Goal: Task Accomplishment & Management: Manage account settings

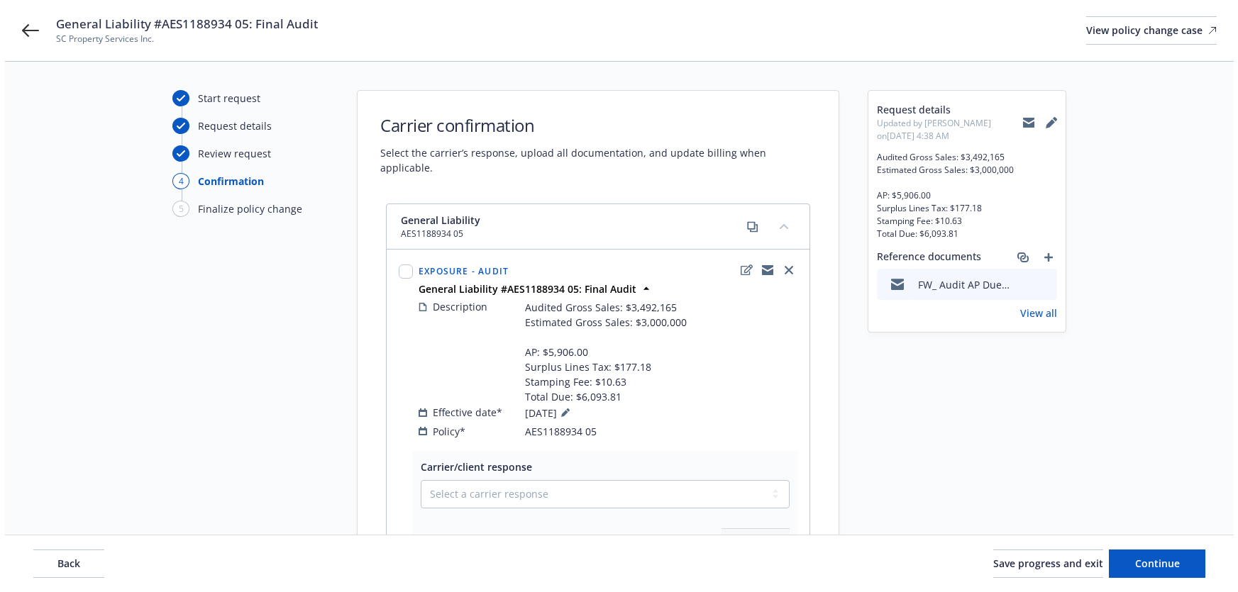
scroll to position [64, 0]
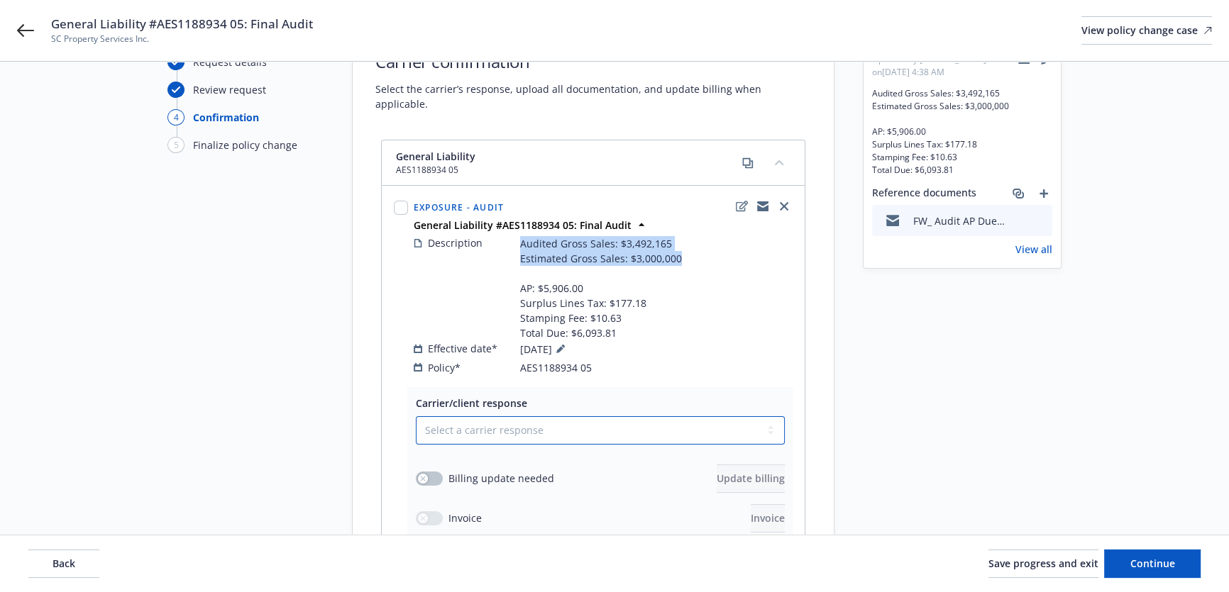
drag, startPoint x: 580, startPoint y: 410, endPoint x: 575, endPoint y: 416, distance: 7.5
click at [580, 416] on select "Select a carrier response Accepted Accepted with revision No endorsement needed…" at bounding box center [600, 430] width 369 height 28
click at [528, 416] on select "Select a carrier response Accepted Accepted with revision No endorsement needed…" at bounding box center [600, 430] width 369 height 28
select select "ACCEPTED"
click at [416, 416] on select "Select a carrier response Accepted Accepted with revision No endorsement needed…" at bounding box center [600, 430] width 369 height 28
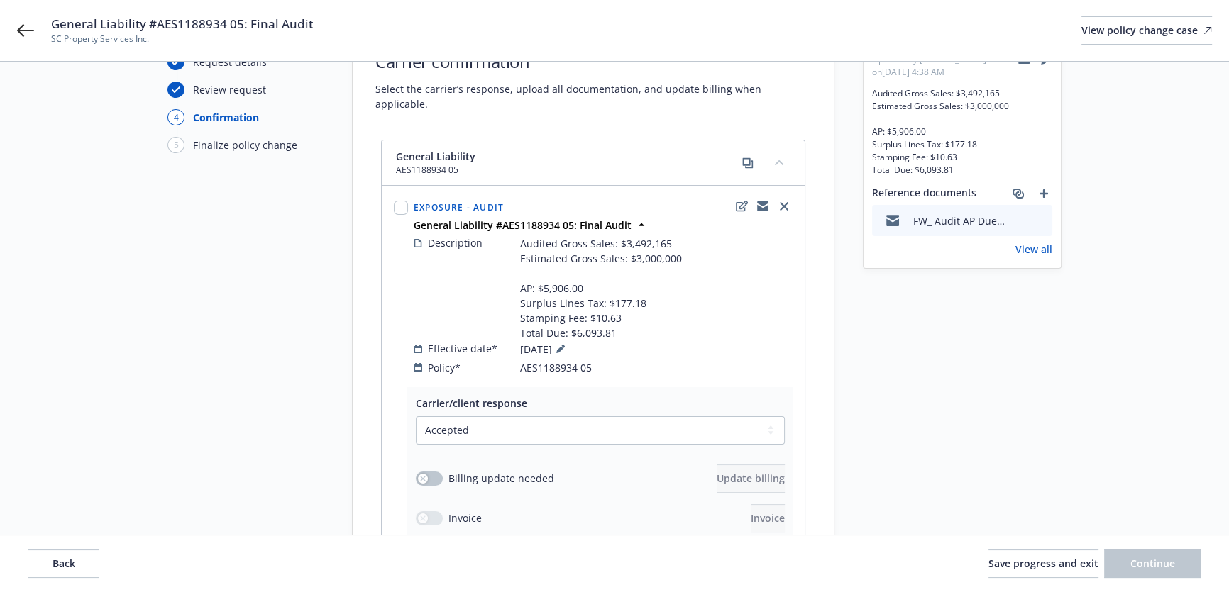
click at [428, 477] on div "Select a carrier response Accepted Accepted with revision No endorsement needed…" at bounding box center [600, 474] width 369 height 116
click at [421, 472] on button "button" at bounding box center [429, 479] width 27 height 14
click at [726, 472] on span "Update billing" at bounding box center [751, 478] width 68 height 13
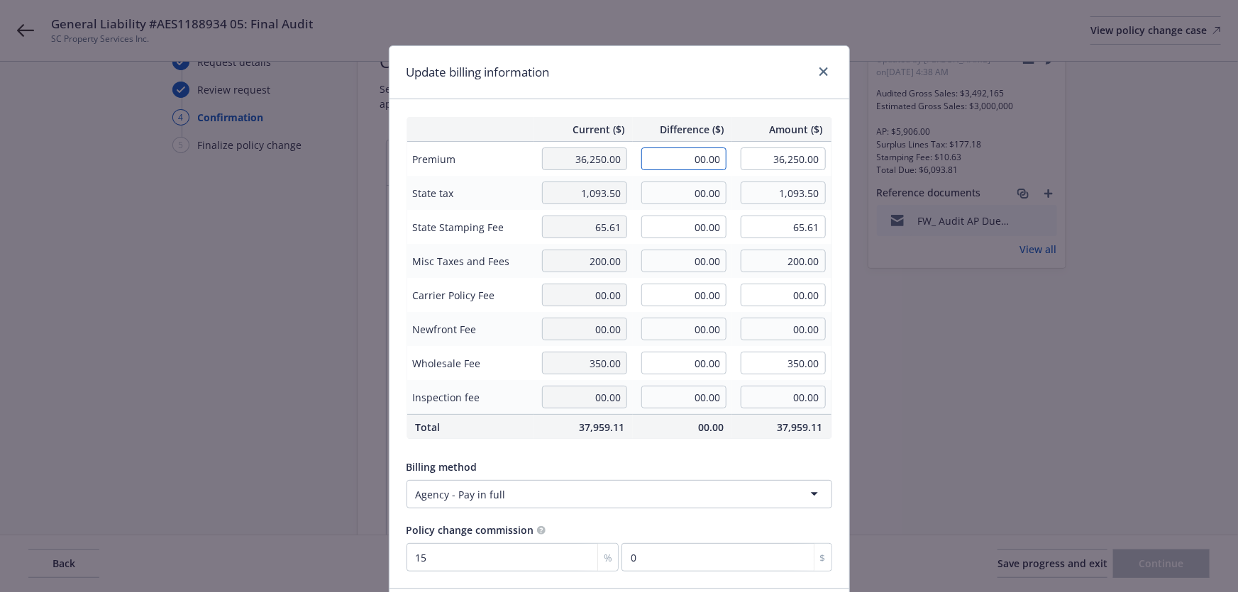
click at [702, 162] on input "00.00" at bounding box center [683, 159] width 85 height 23
click at [651, 157] on input "00.00" at bounding box center [683, 159] width 85 height 23
paste input "5,906.00"
type input "5,906.00"
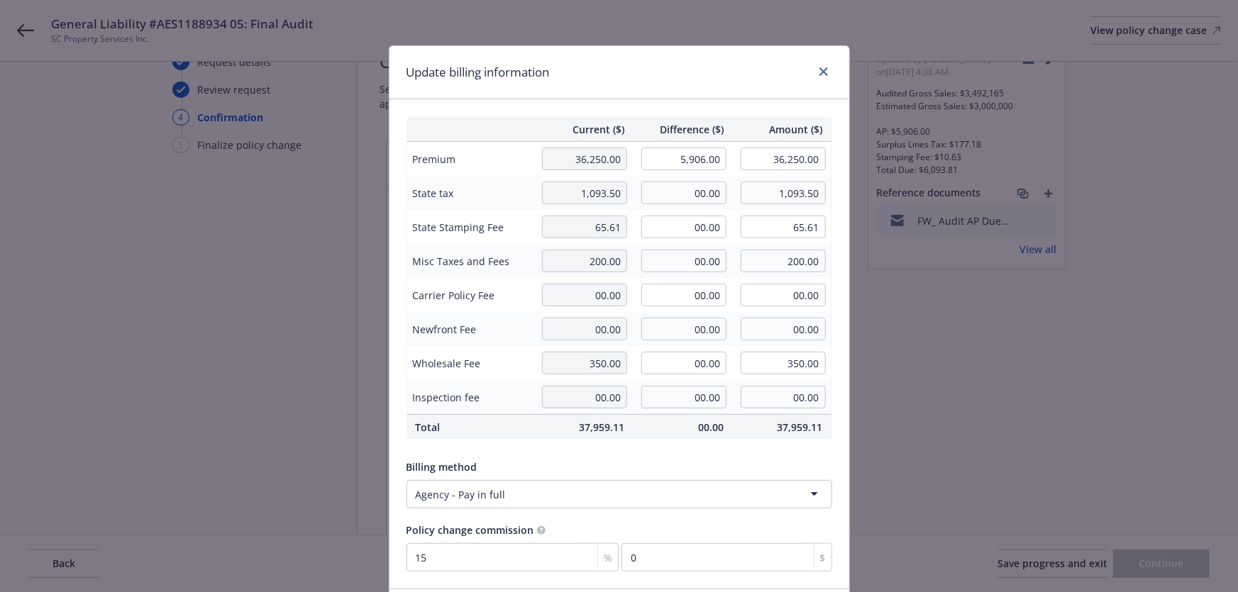
type input "42,156.00"
type input "885.9"
click at [704, 186] on input "00.00" at bounding box center [683, 193] width 85 height 23
paste input "177.18"
type input "177.18"
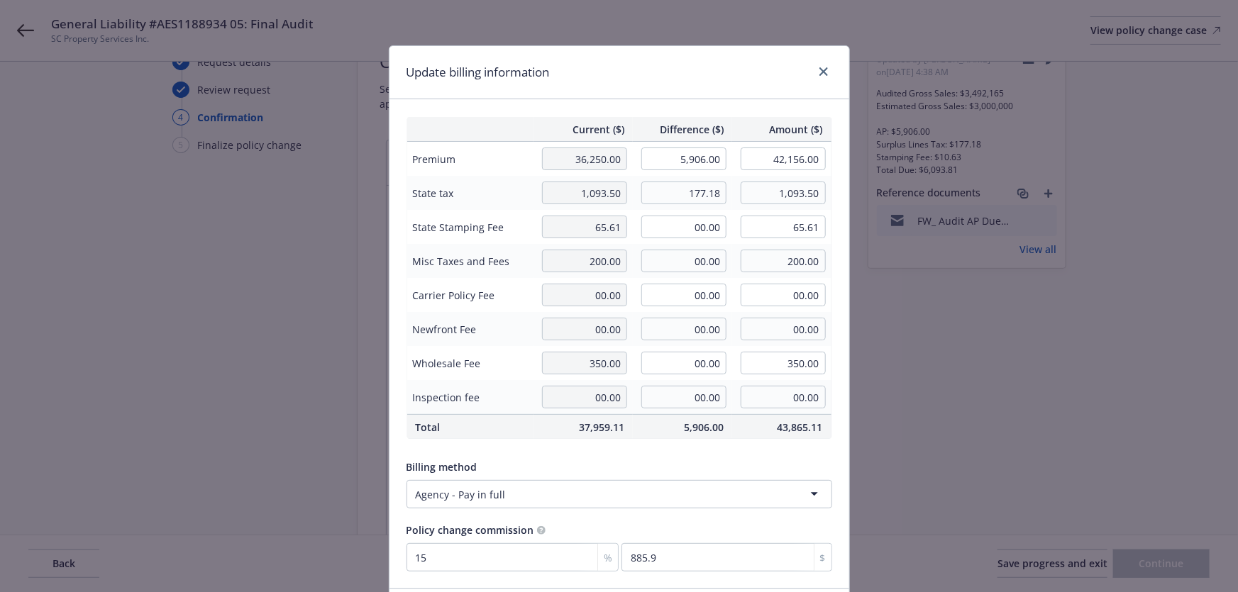
type input "1,270.68"
click at [680, 218] on input "00.00" at bounding box center [683, 227] width 85 height 23
paste input "10.63"
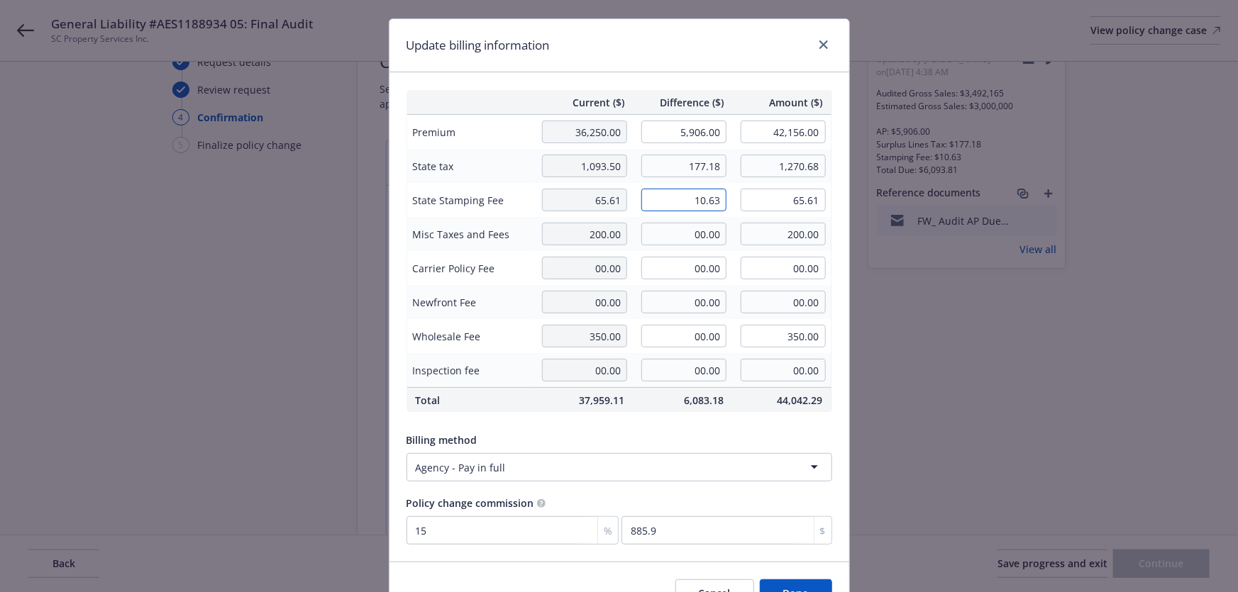
scroll to position [105, 0]
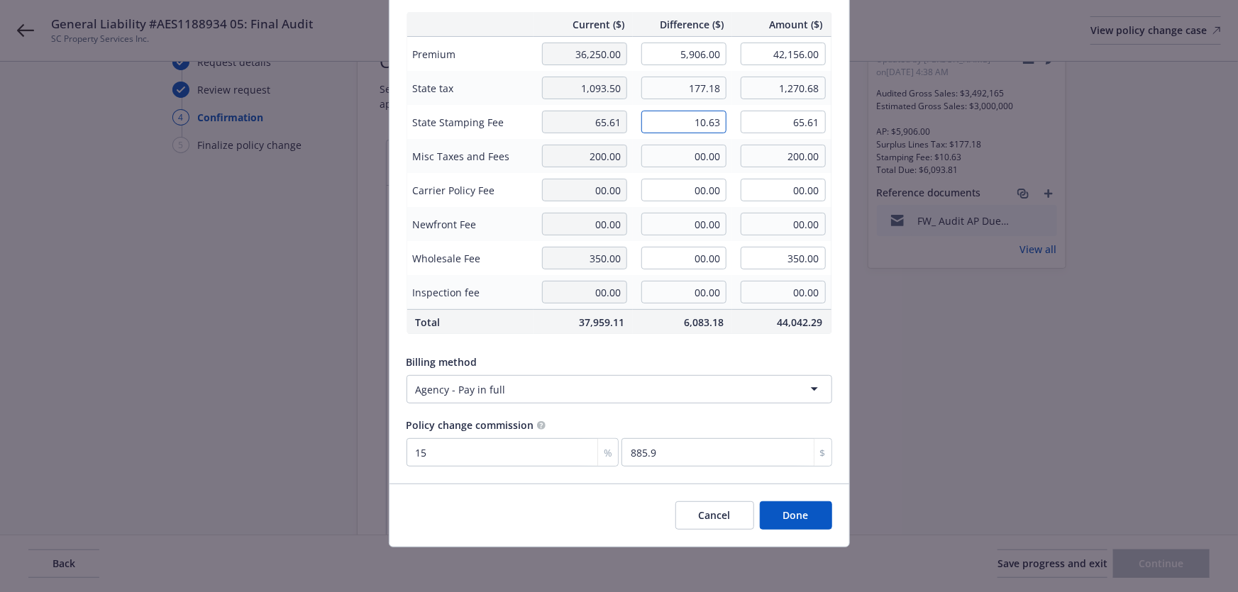
type input "10.63"
type input "76.24"
click at [801, 512] on button "Done" at bounding box center [796, 516] width 72 height 28
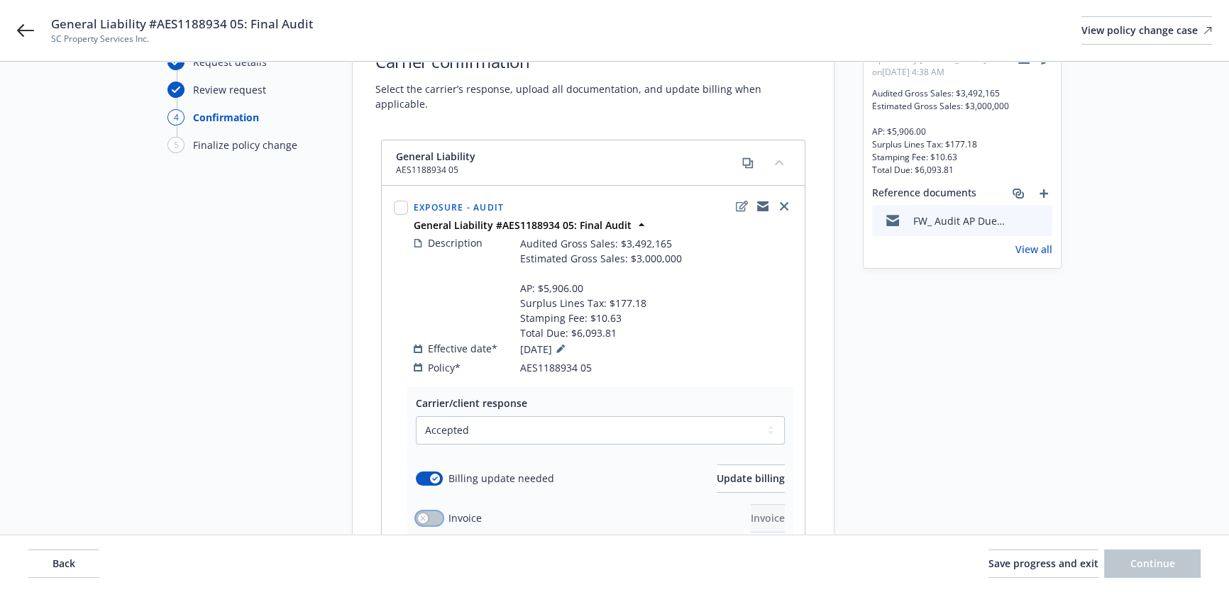
click at [428, 511] on button "button" at bounding box center [429, 518] width 27 height 14
click at [751, 511] on span "Invoice" at bounding box center [768, 517] width 34 height 13
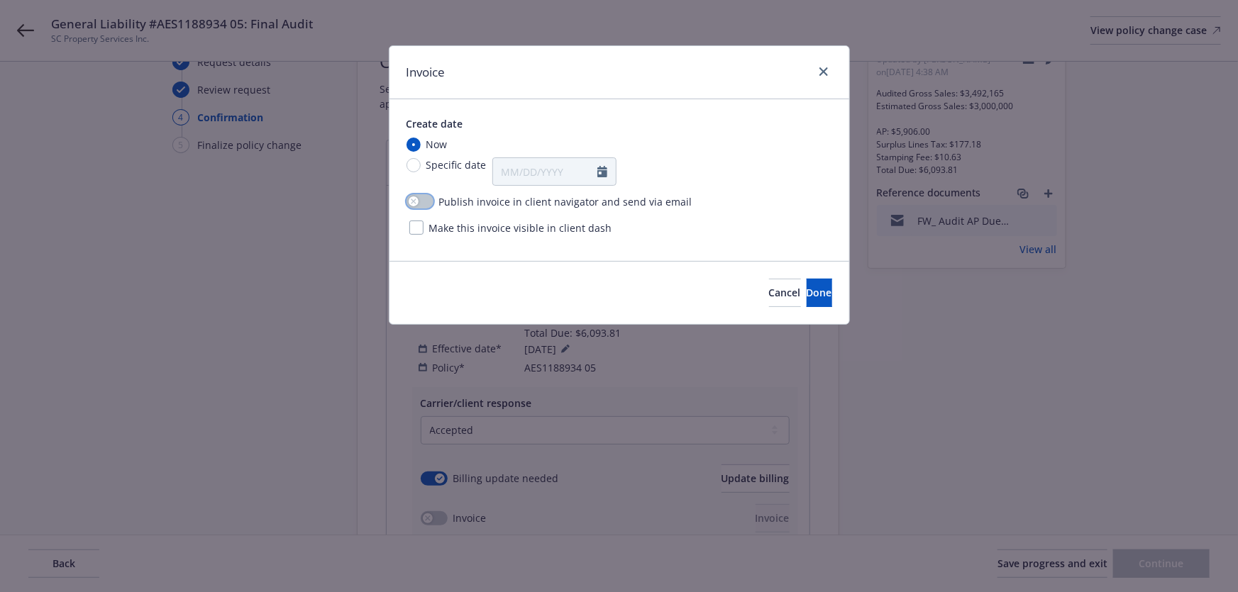
click at [426, 196] on button "button" at bounding box center [420, 201] width 27 height 14
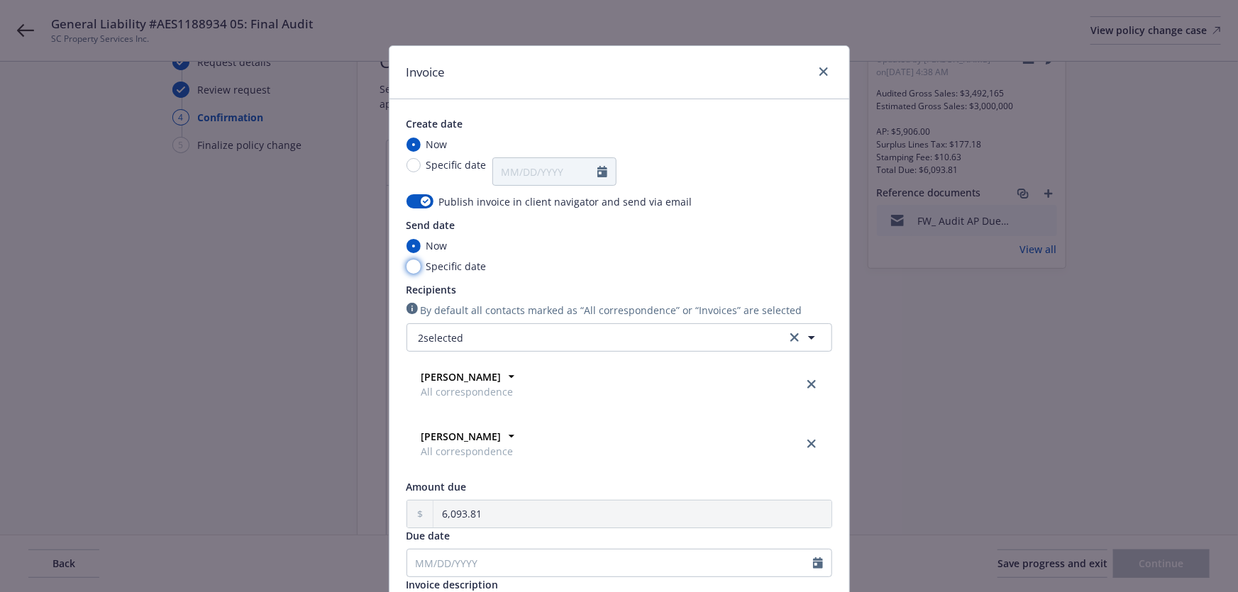
click at [411, 265] on input "Specific date" at bounding box center [414, 267] width 14 height 14
radio input "true"
radio input "false"
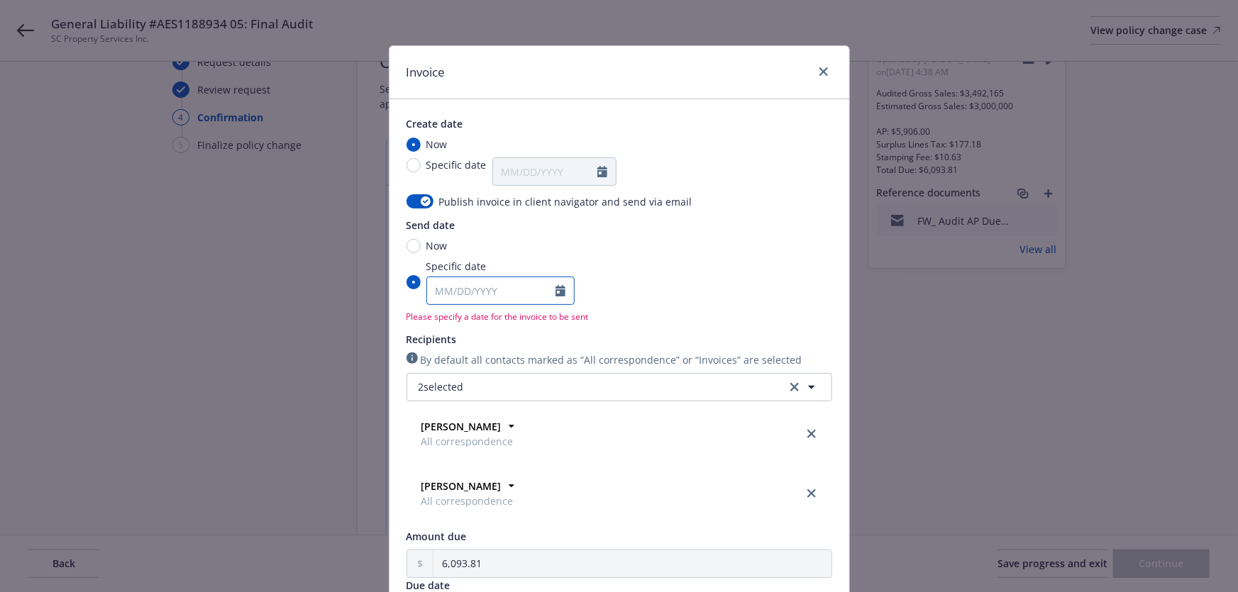
click at [458, 277] on input "Specific date" at bounding box center [491, 290] width 128 height 27
select select "9"
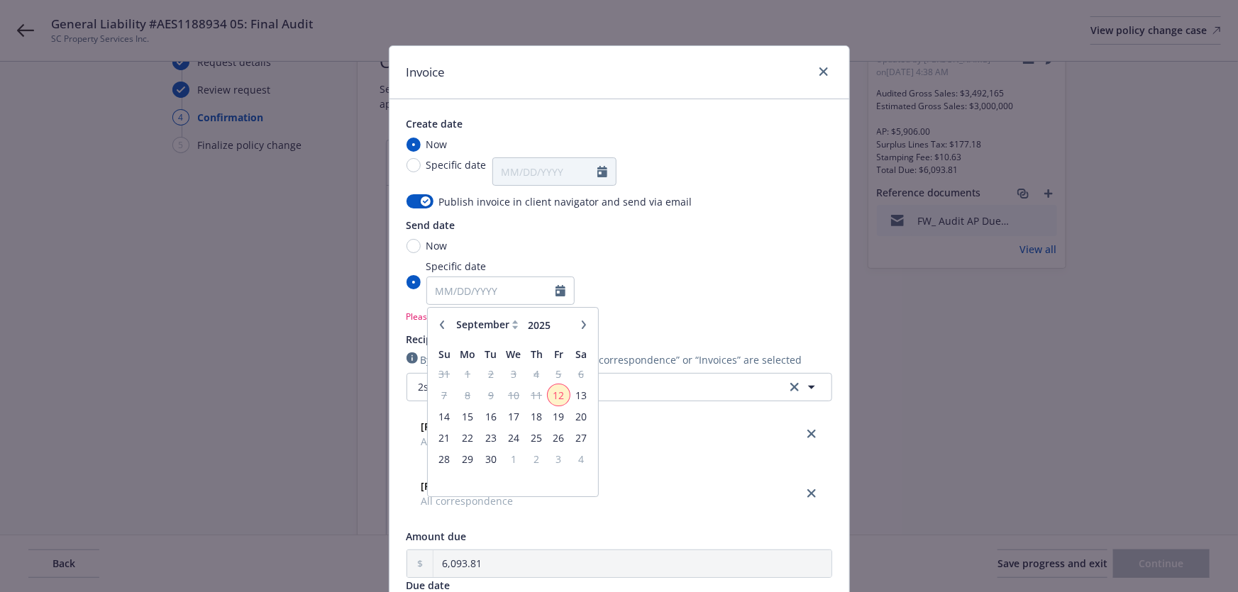
click at [558, 399] on span "12" at bounding box center [558, 396] width 19 height 18
click at [421, 289] on input "Specific date January February March April May June July August September Octob…" at bounding box center [414, 282] width 14 height 14
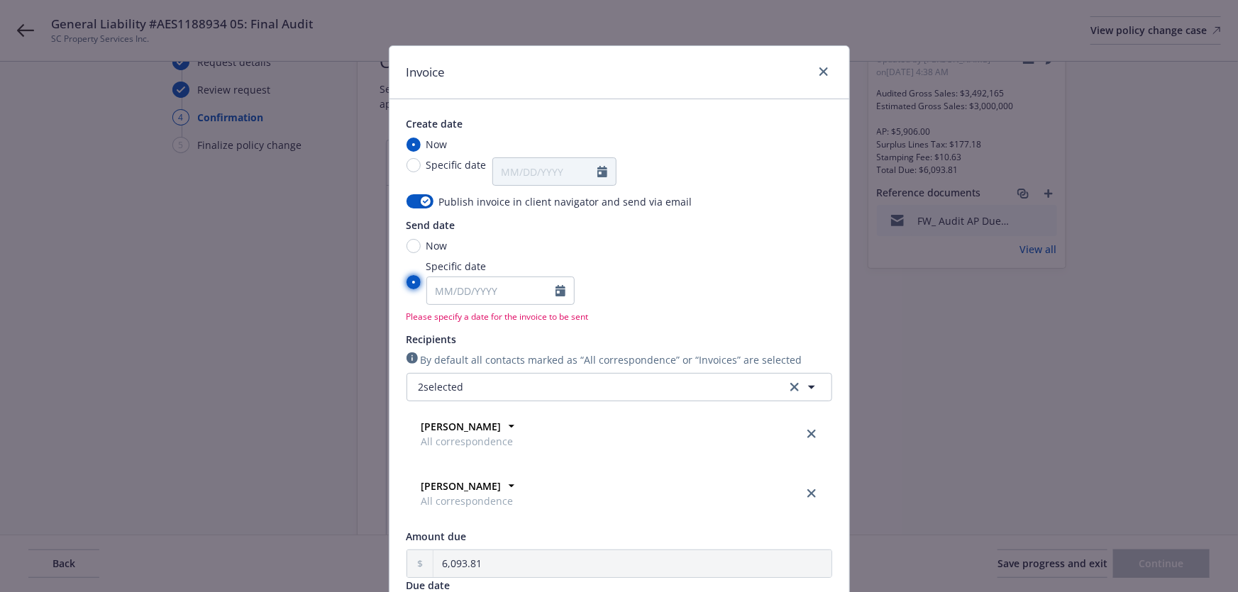
type input "09/12/2025"
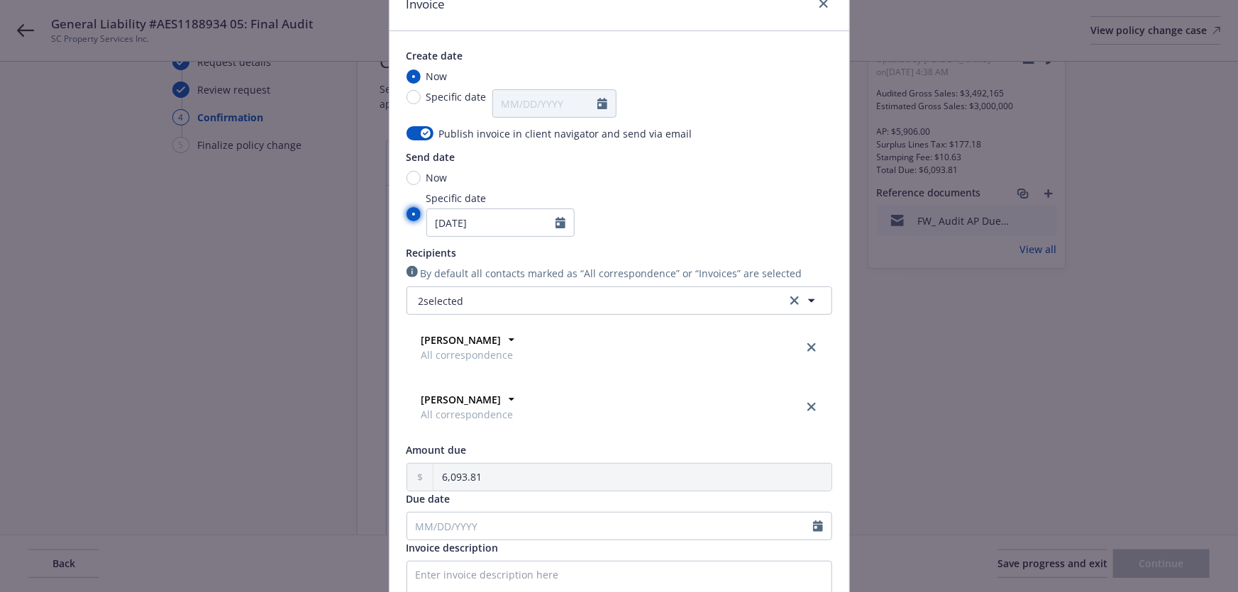
scroll to position [128, 0]
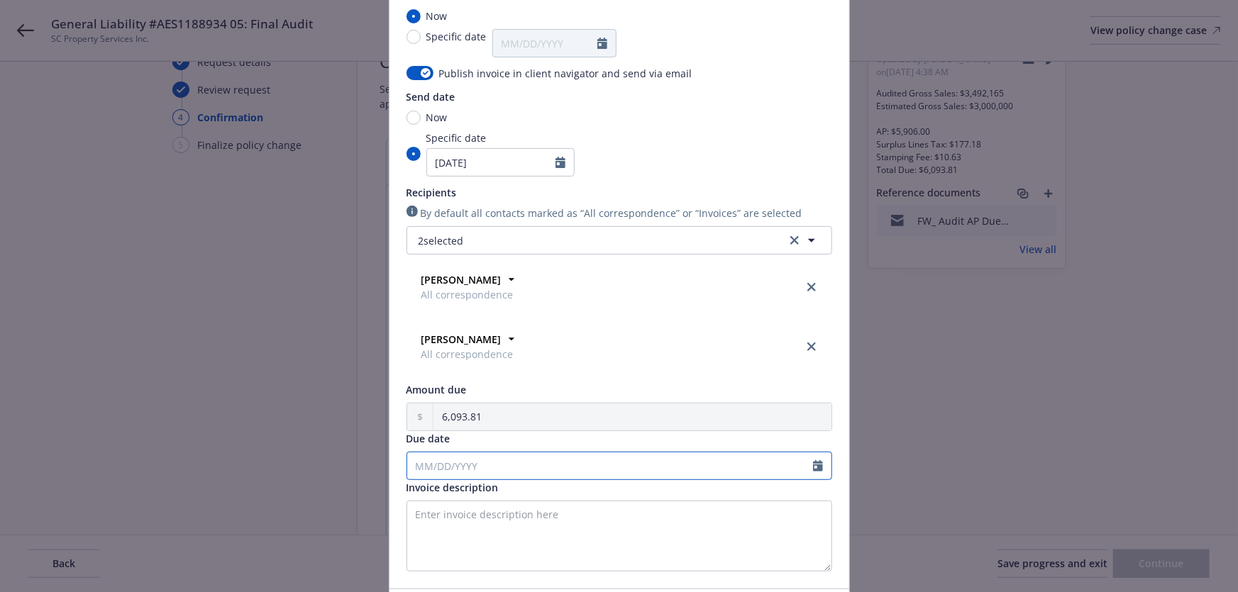
select select "9"
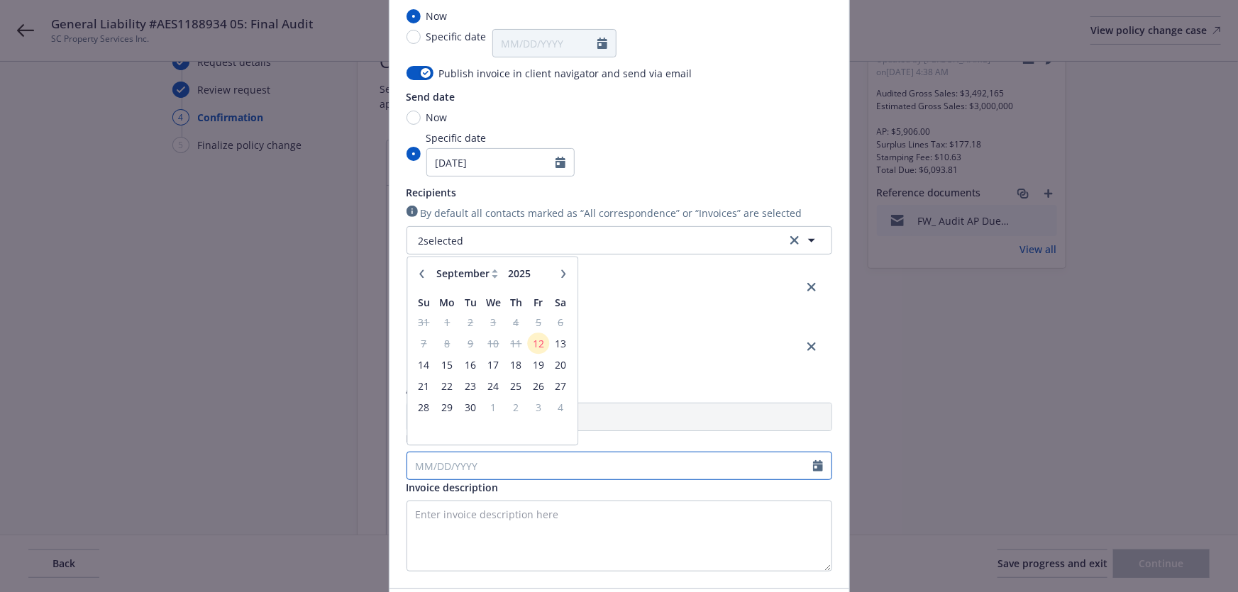
drag, startPoint x: 511, startPoint y: 466, endPoint x: 522, endPoint y: 468, distance: 10.7
click at [512, 466] on input "Due date" at bounding box center [610, 466] width 406 height 27
click at [470, 413] on span "30" at bounding box center [470, 412] width 19 height 18
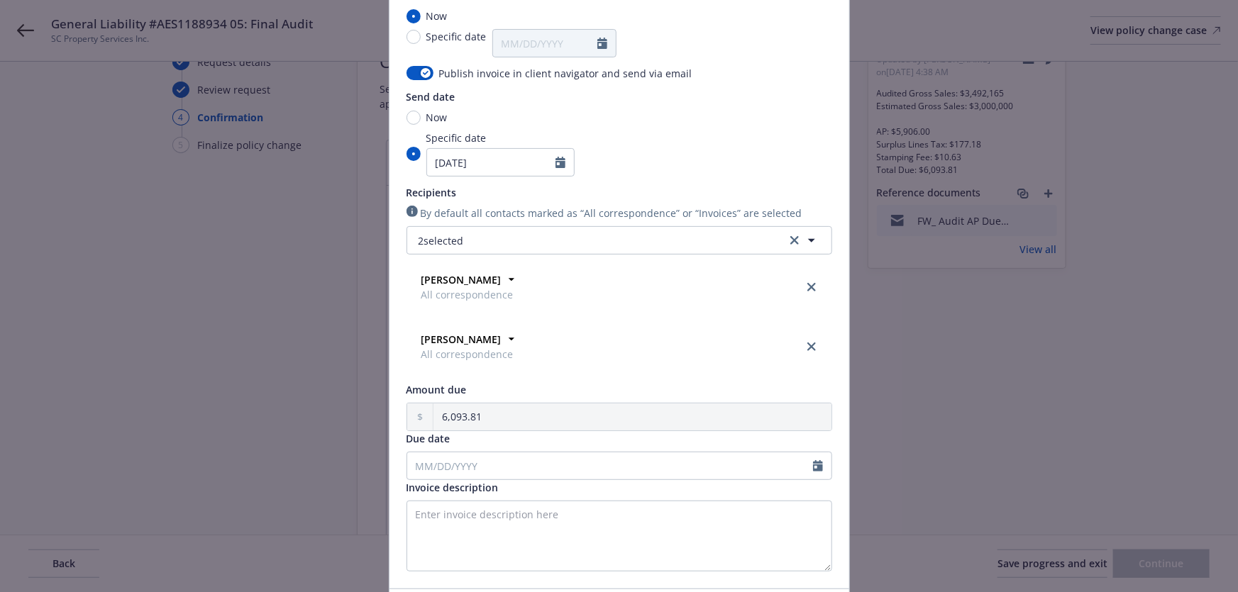
type input "09/30/2025"
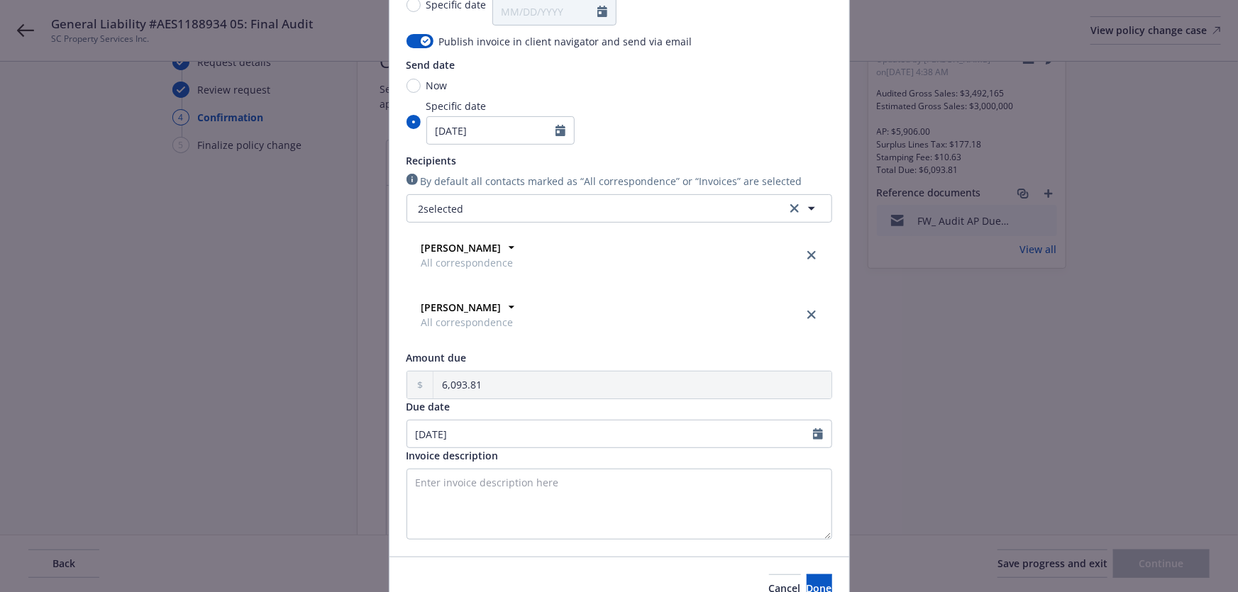
scroll to position [233, 0]
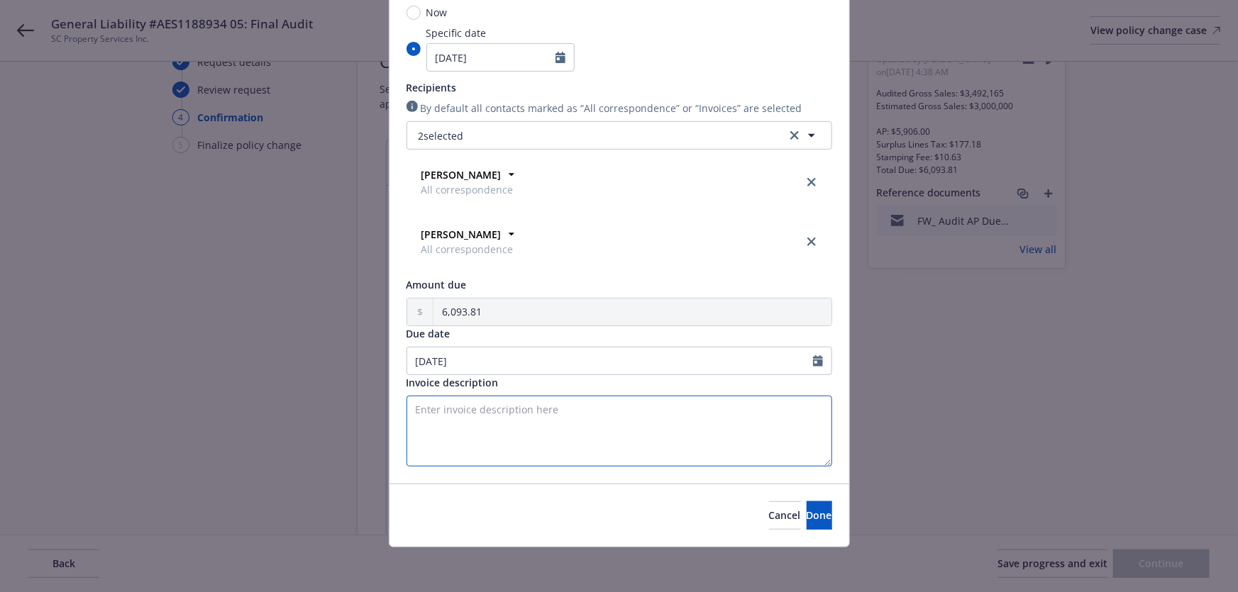
click at [658, 441] on textarea "Invoice description" at bounding box center [620, 431] width 426 height 71
paste textarea "eneral Liability"
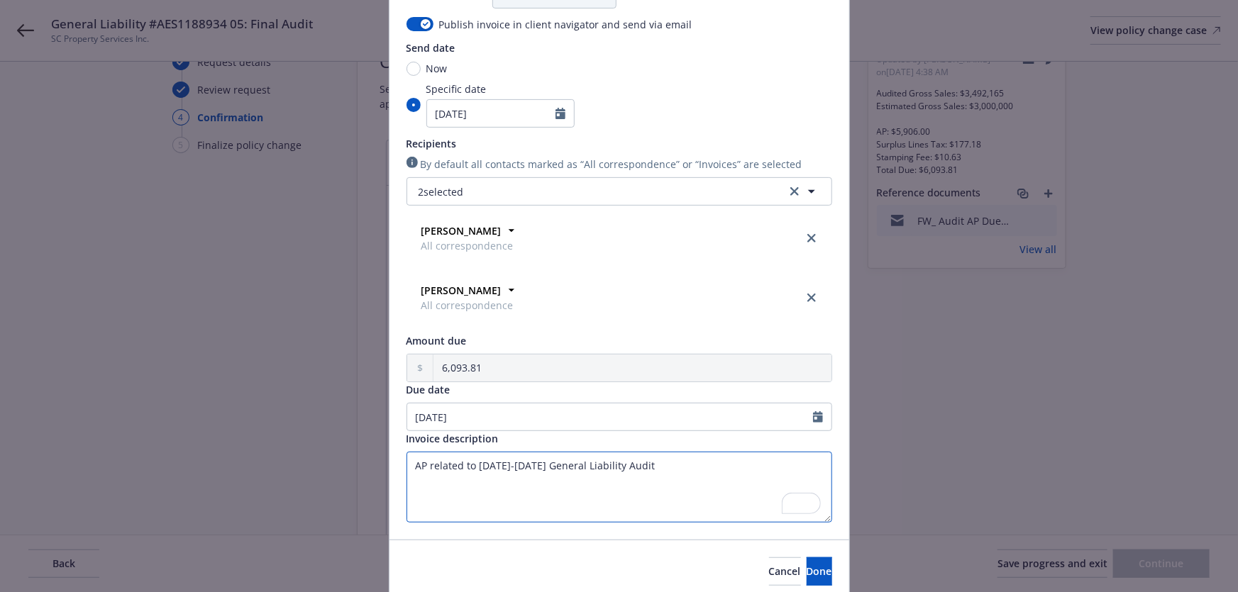
scroll to position [193, 0]
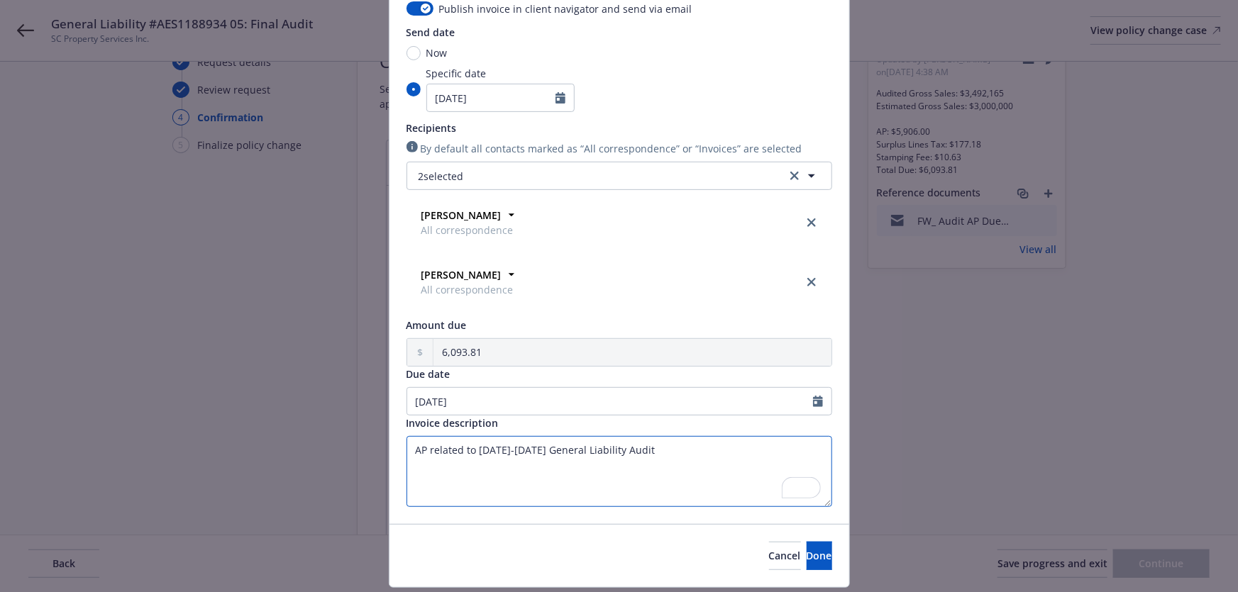
type textarea "AP related to 2024-2025 General Liability Audit"
click at [787, 573] on div "Cancel Done" at bounding box center [619, 555] width 460 height 63
click at [807, 563] on button "Done" at bounding box center [820, 556] width 26 height 28
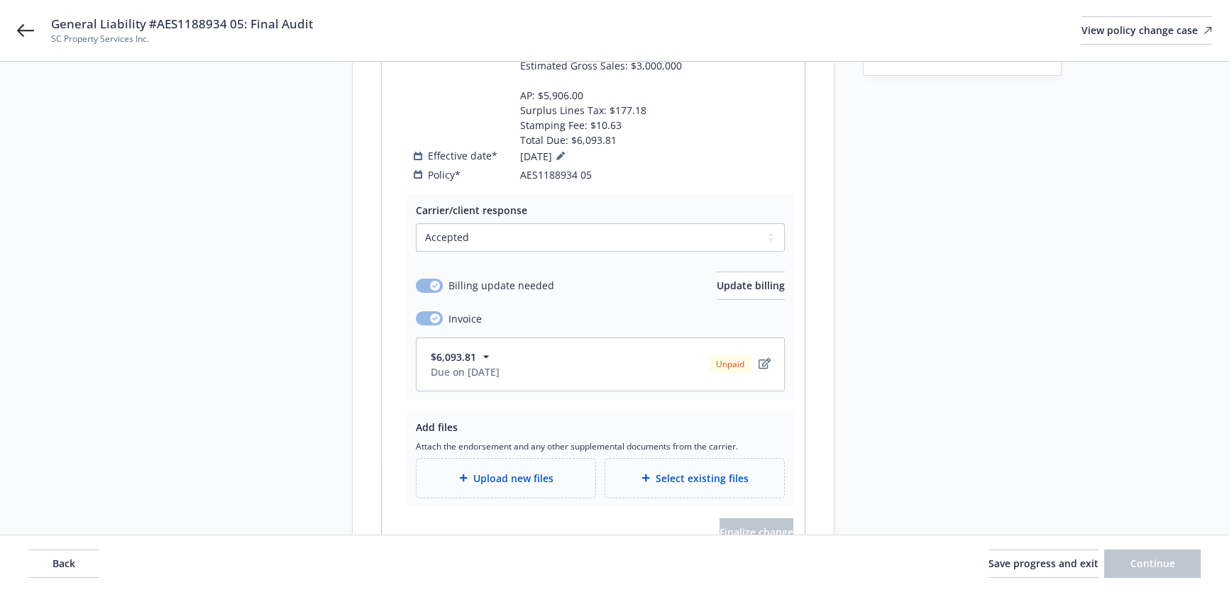
scroll to position [322, 0]
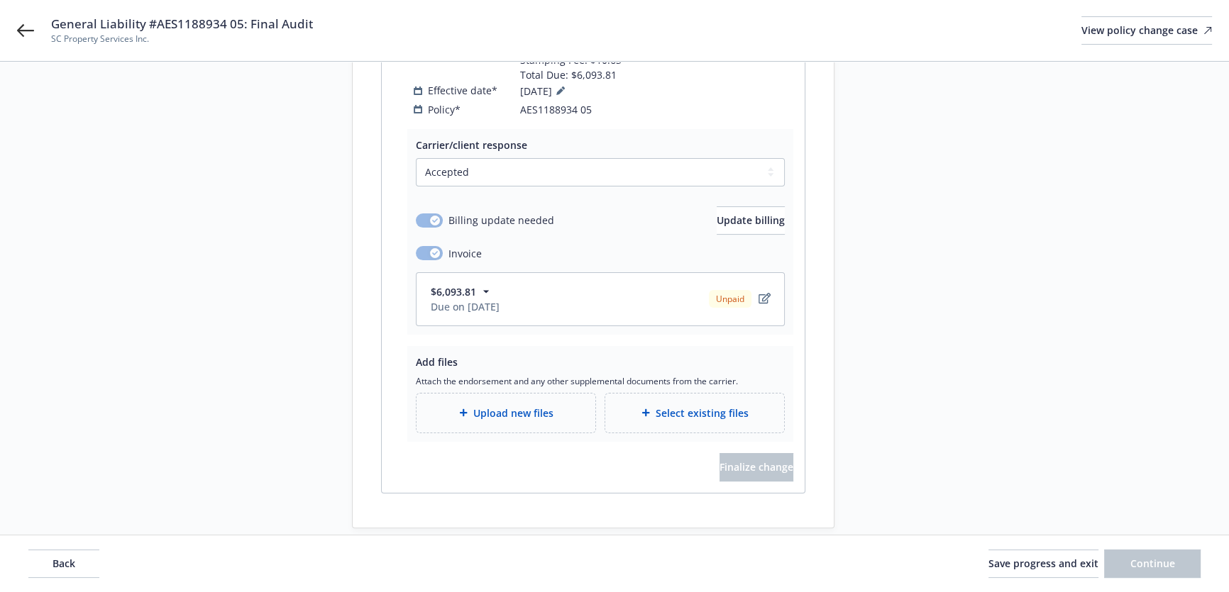
click at [485, 284] on icon "button" at bounding box center [486, 291] width 14 height 14
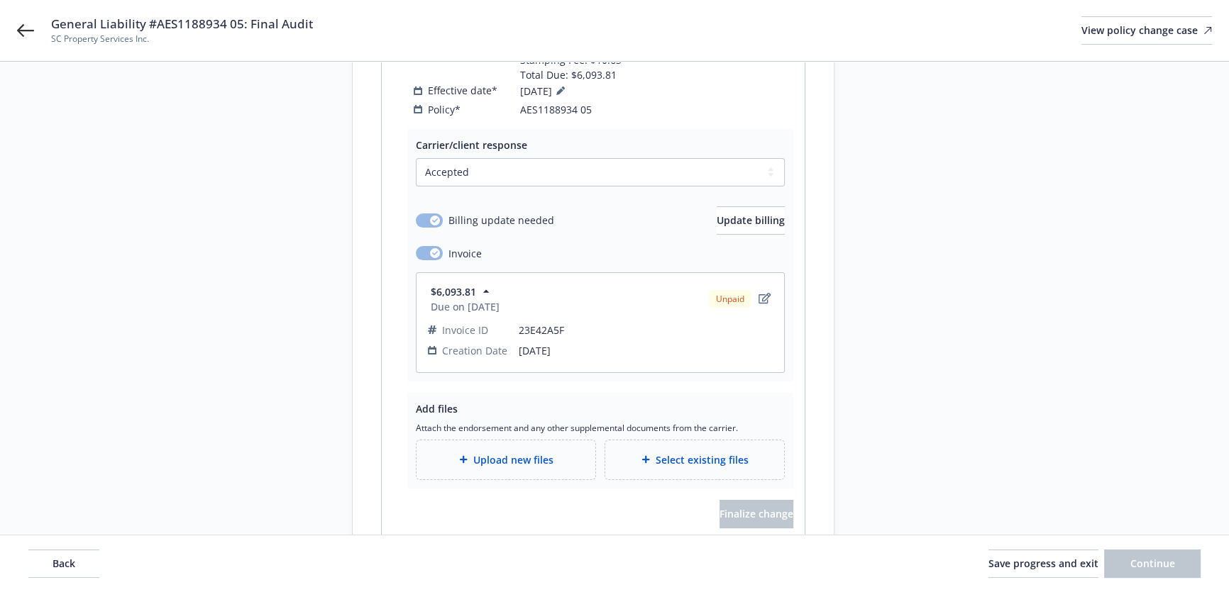
click at [272, 26] on span "General Liability #AES1188934 05: Final Audit" at bounding box center [182, 24] width 262 height 17
copy span "General Liability #AES1188934 05: Final Audit"
click at [554, 456] on div "Upload new files" at bounding box center [505, 460] width 179 height 39
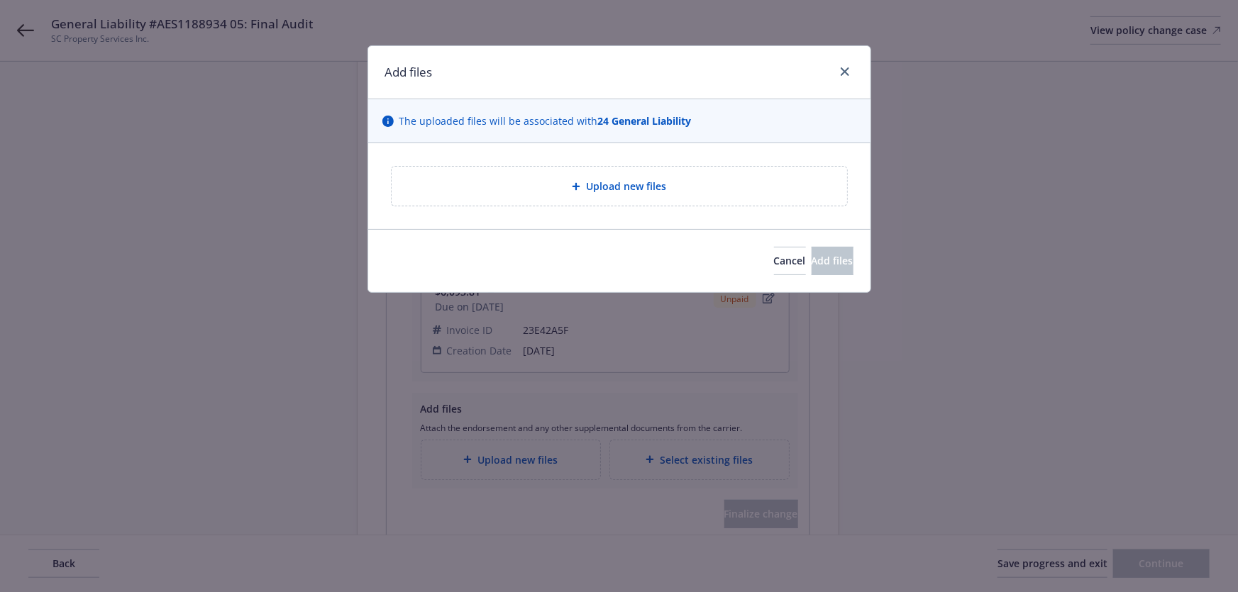
click at [521, 204] on div "Upload new files" at bounding box center [619, 186] width 455 height 39
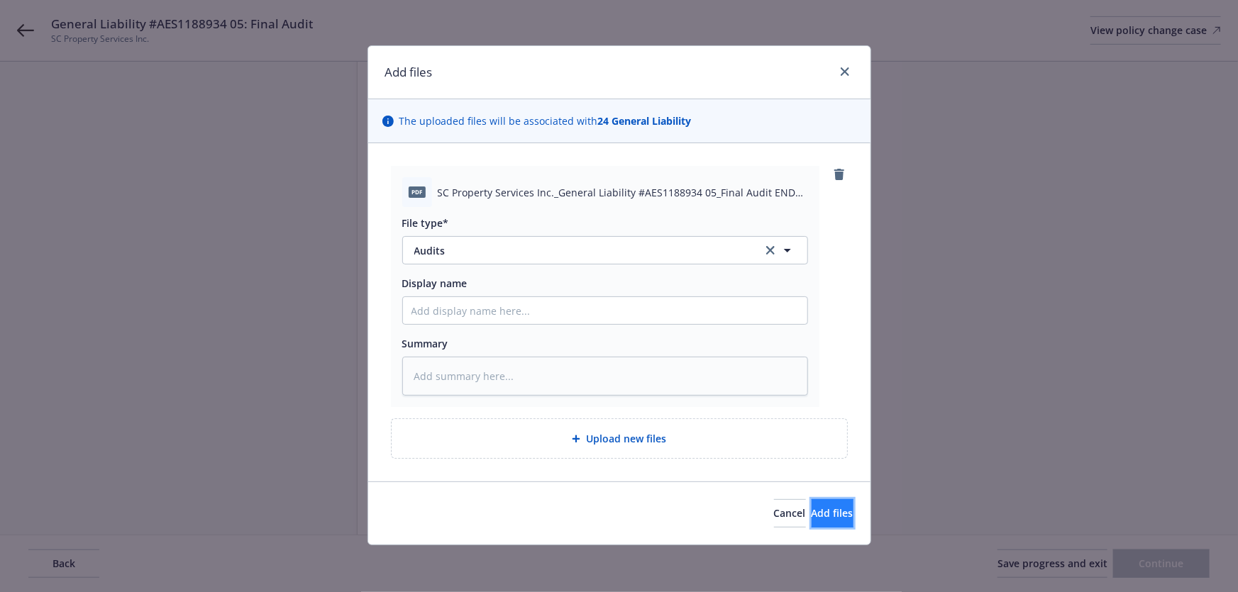
click at [812, 510] on span "Add files" at bounding box center [833, 513] width 42 height 13
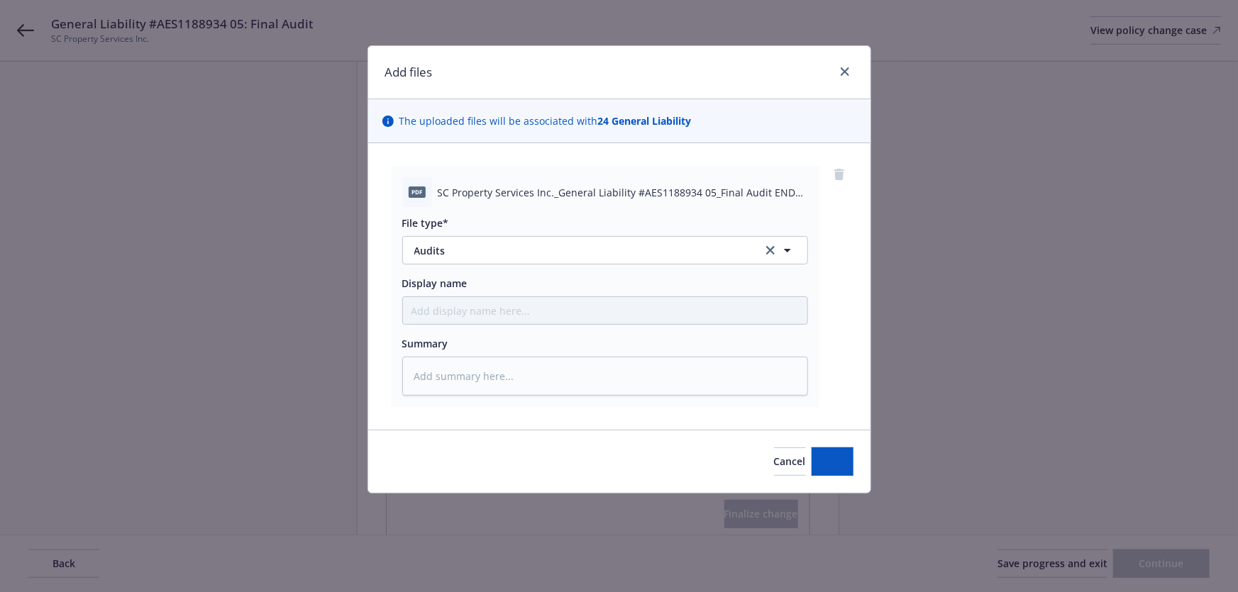
type textarea "x"
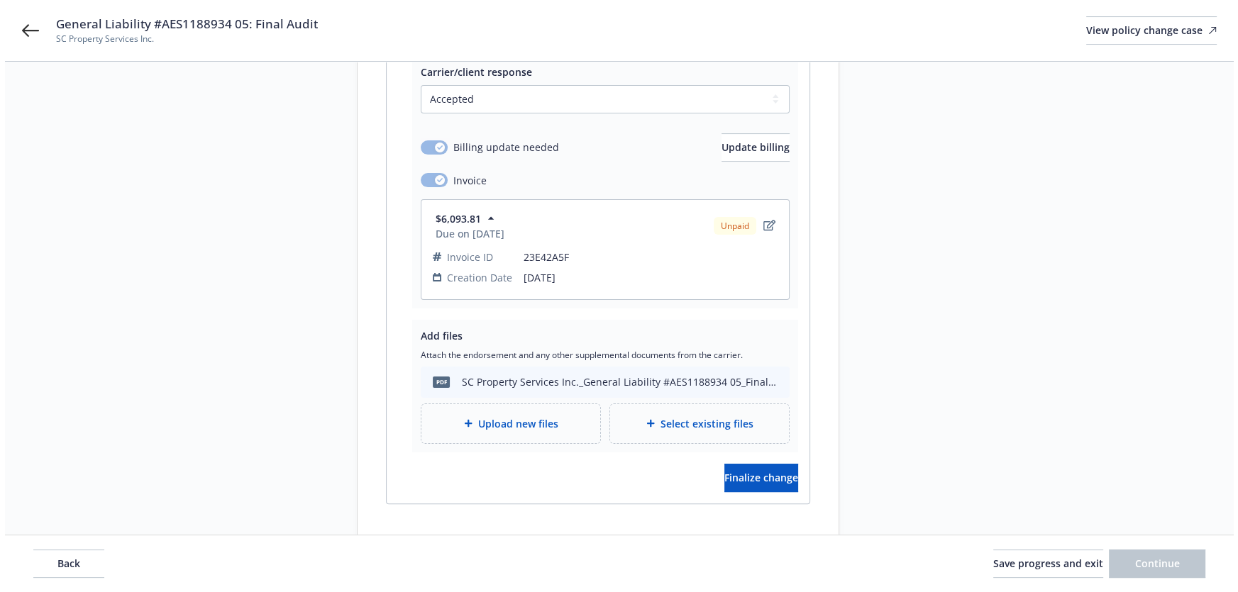
scroll to position [411, 0]
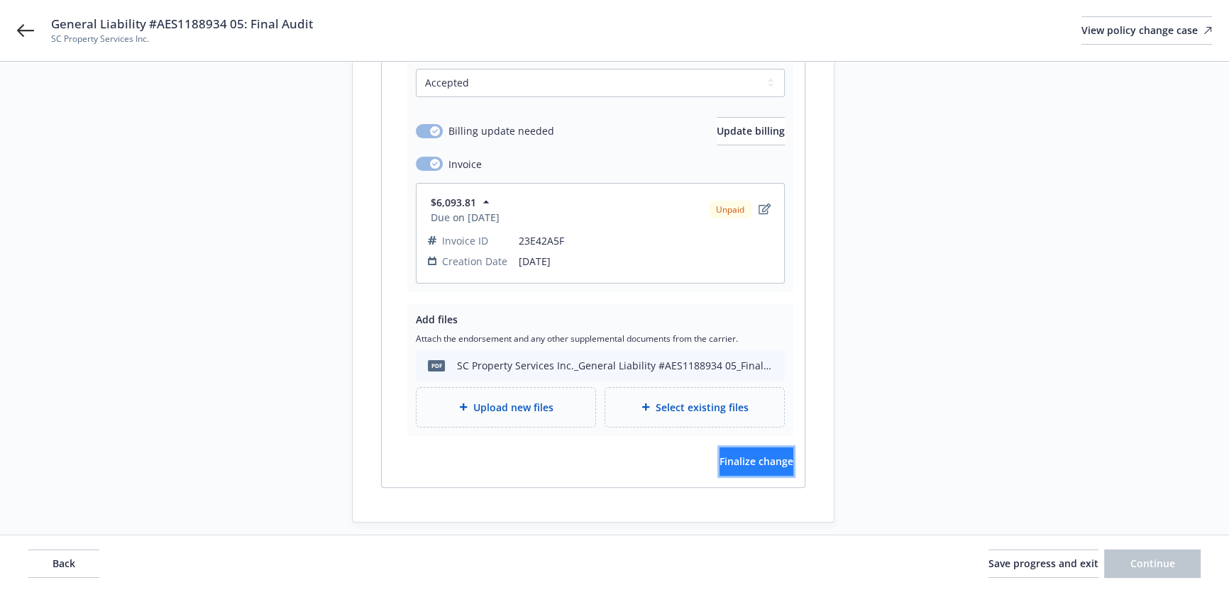
click at [737, 453] on button "Finalize change" at bounding box center [756, 462] width 74 height 28
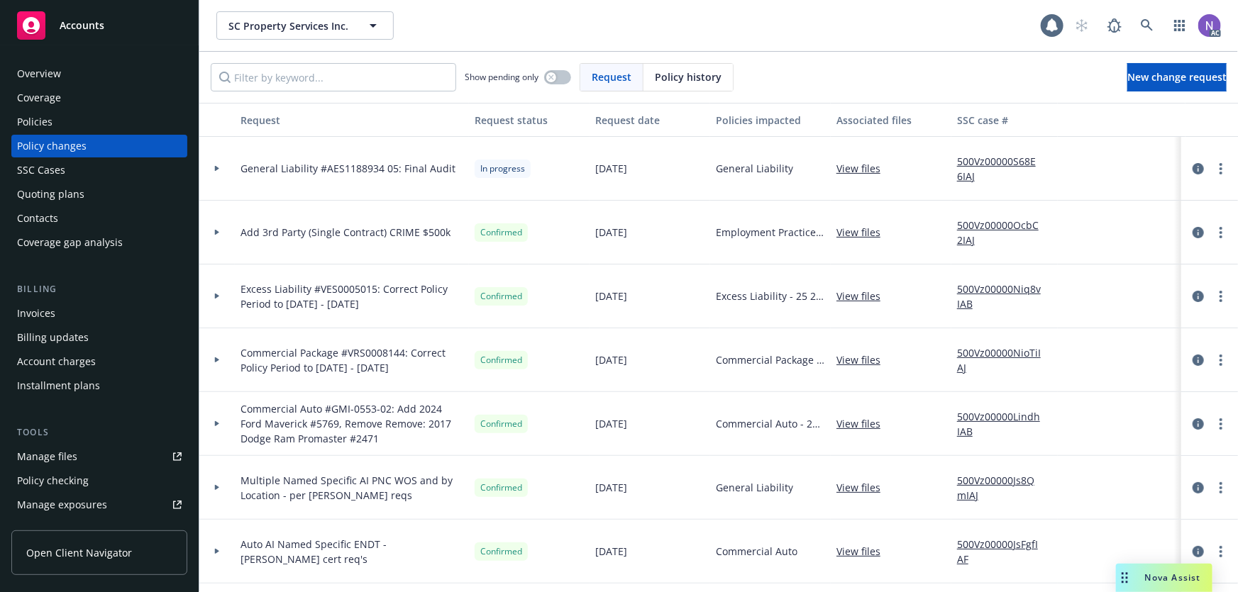
click at [94, 311] on div "Invoices" at bounding box center [99, 313] width 165 height 23
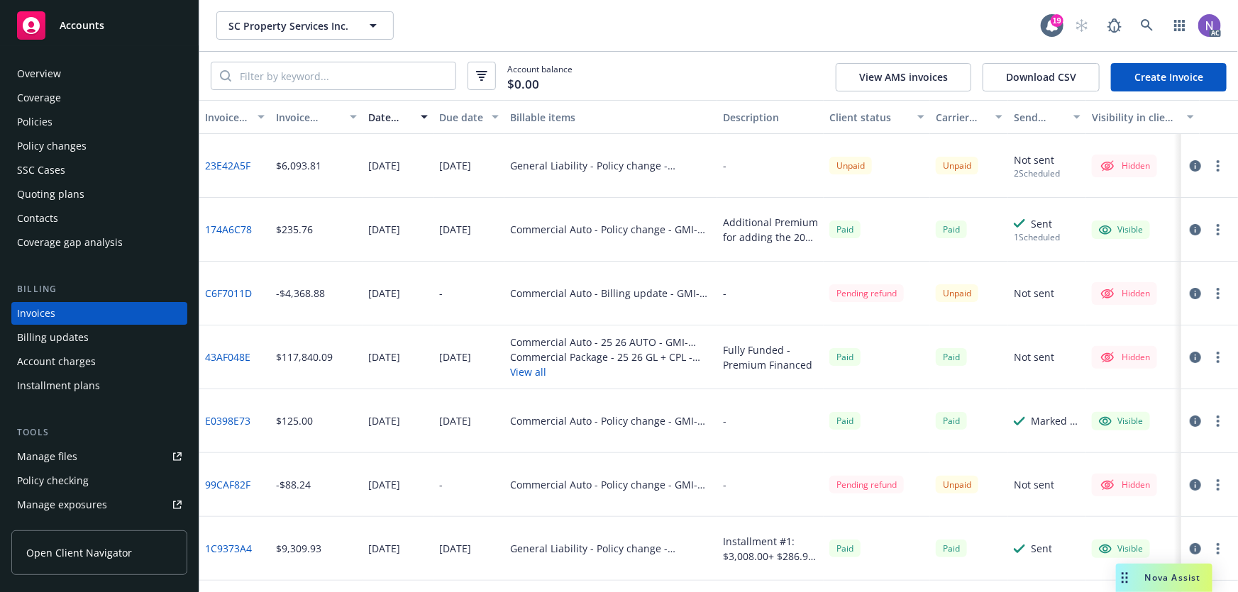
click at [1115, 165] on icon at bounding box center [1107, 165] width 17 height 17
click at [1190, 161] on icon "button" at bounding box center [1195, 165] width 11 height 11
click at [1217, 162] on circle "button" at bounding box center [1218, 161] width 3 height 3
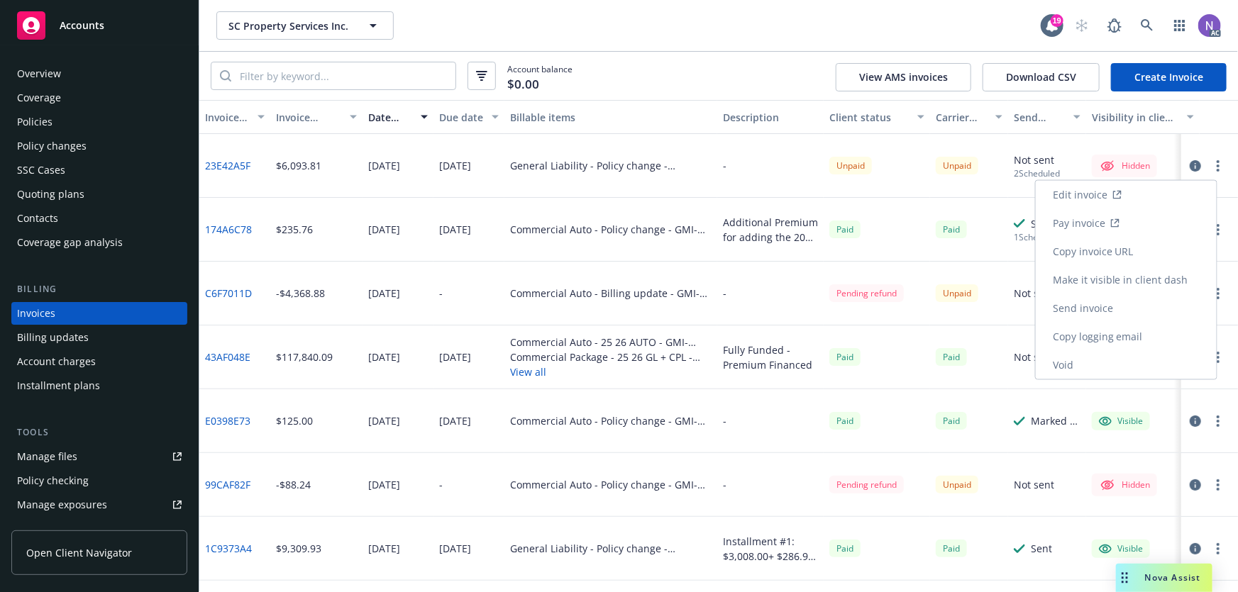
click at [1113, 278] on link "Make it visible in client dash" at bounding box center [1126, 280] width 181 height 28
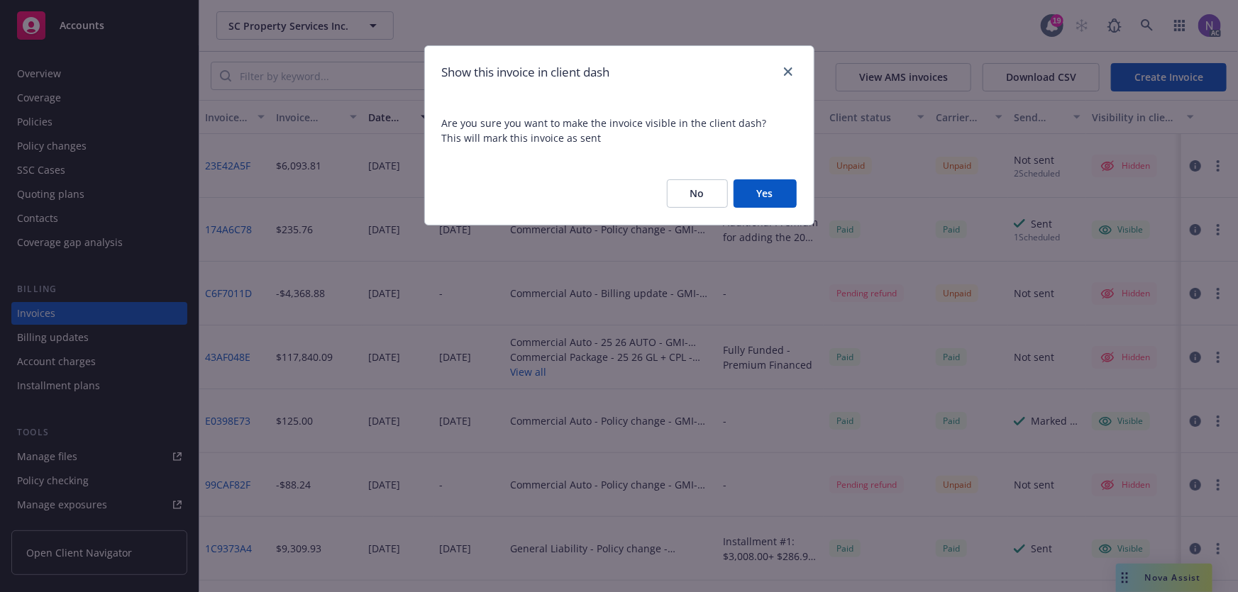
click at [756, 192] on button "Yes" at bounding box center [765, 193] width 63 height 28
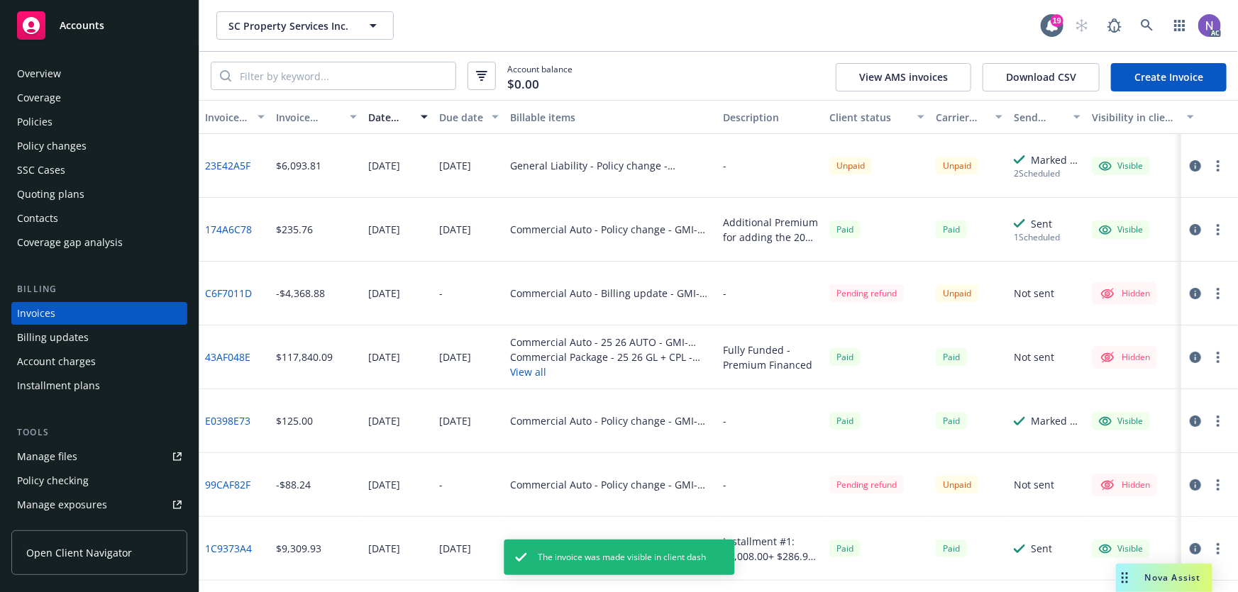
click at [219, 164] on link "23E42A5F" at bounding box center [227, 165] width 45 height 15
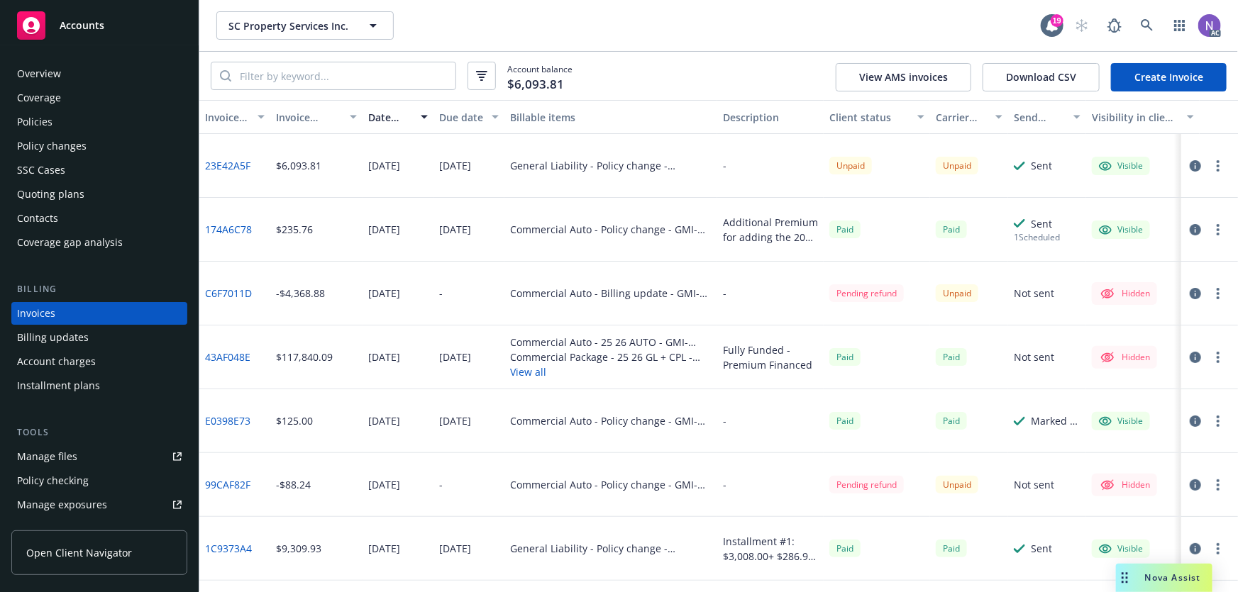
click at [1190, 162] on icon "button" at bounding box center [1195, 165] width 11 height 11
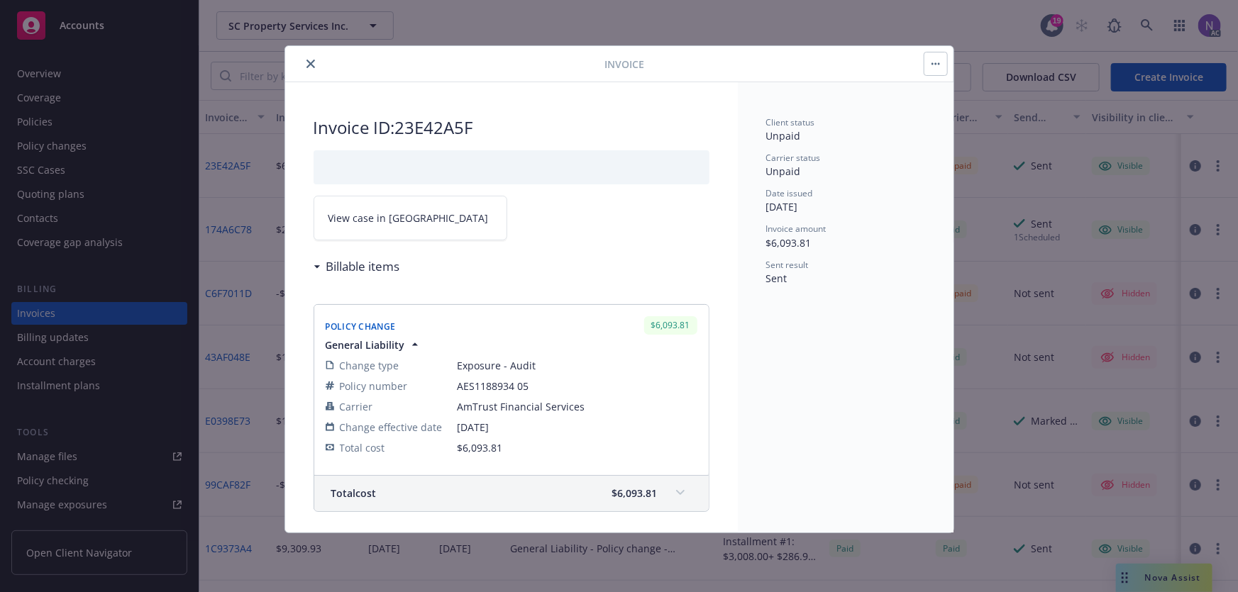
scroll to position [387, 0]
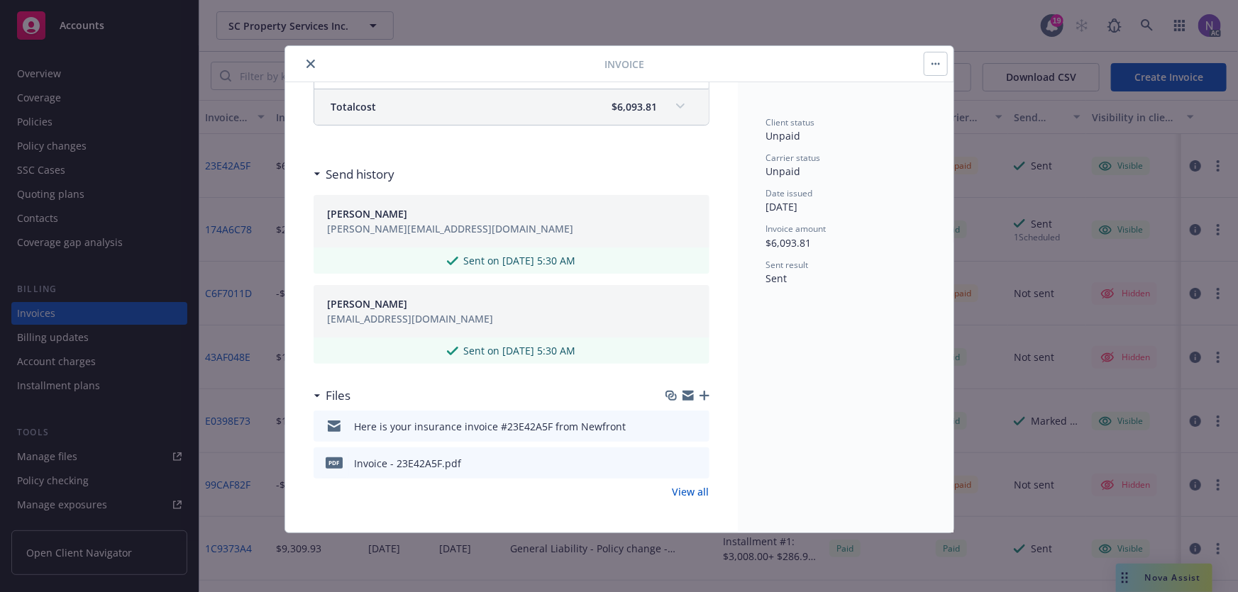
click at [699, 394] on icon "button" at bounding box center [704, 396] width 10 height 10
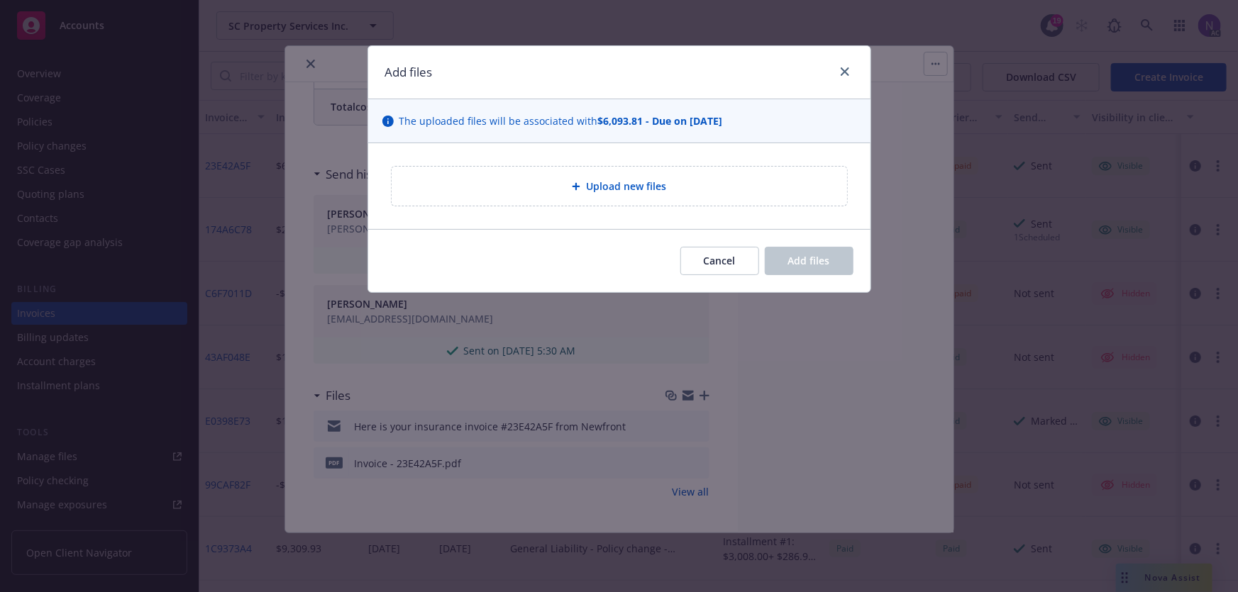
click at [563, 184] on div "Upload new files" at bounding box center [619, 186] width 433 height 16
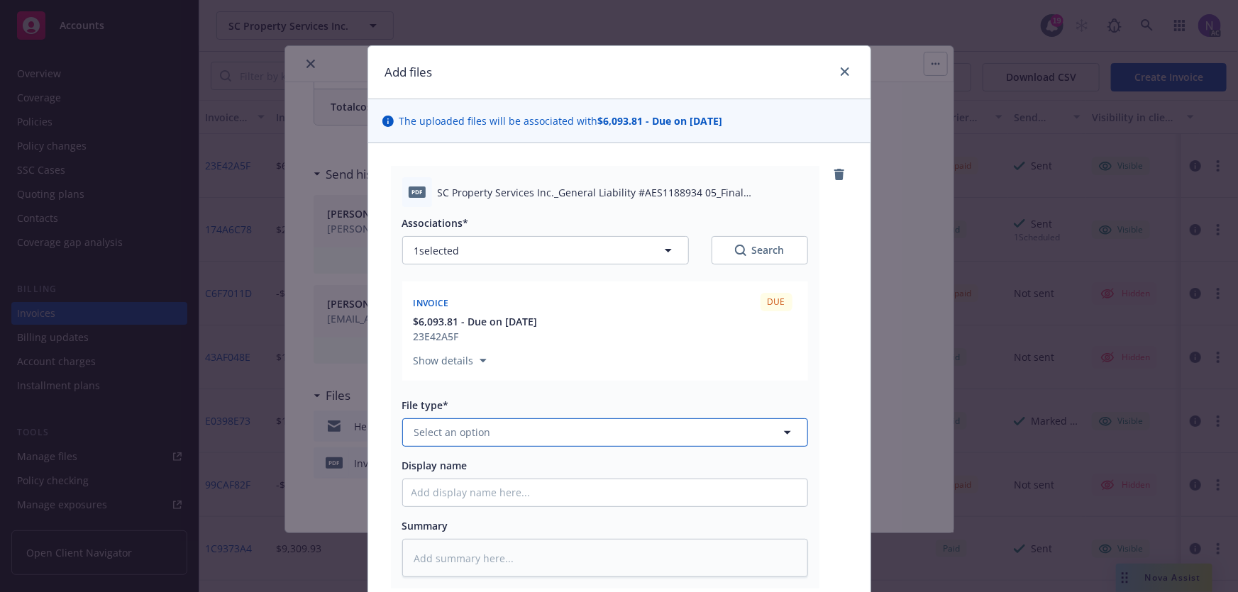
click at [470, 439] on span "Select an option" at bounding box center [452, 432] width 77 height 15
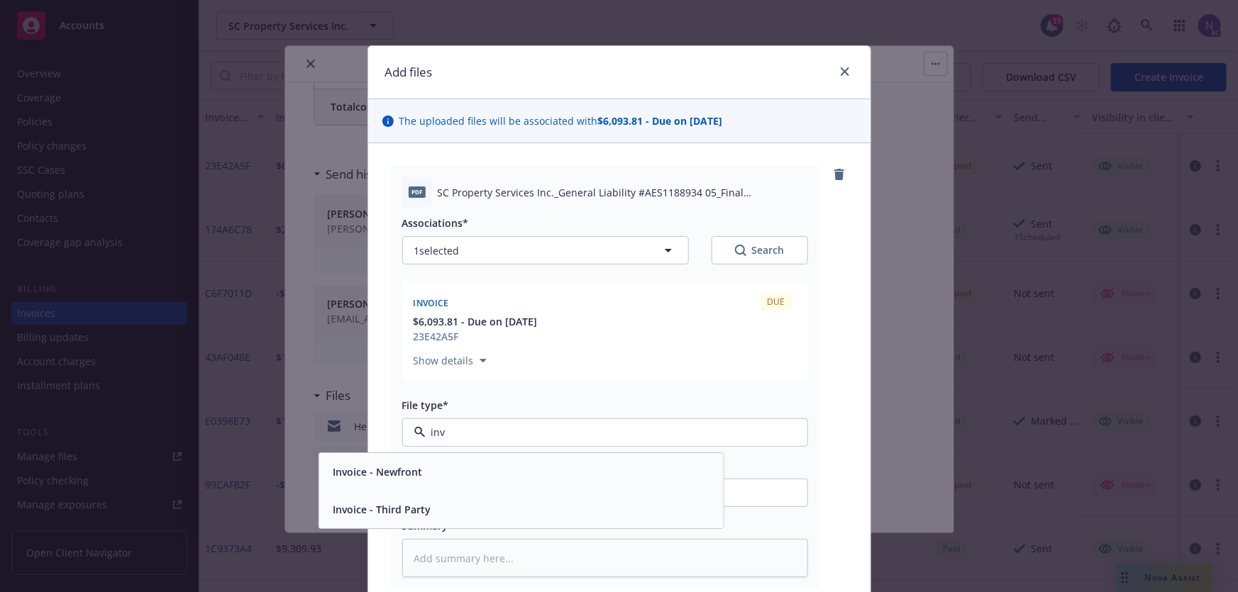
type input "invo"
click at [419, 509] on span "Invoice - Third Party" at bounding box center [382, 509] width 98 height 15
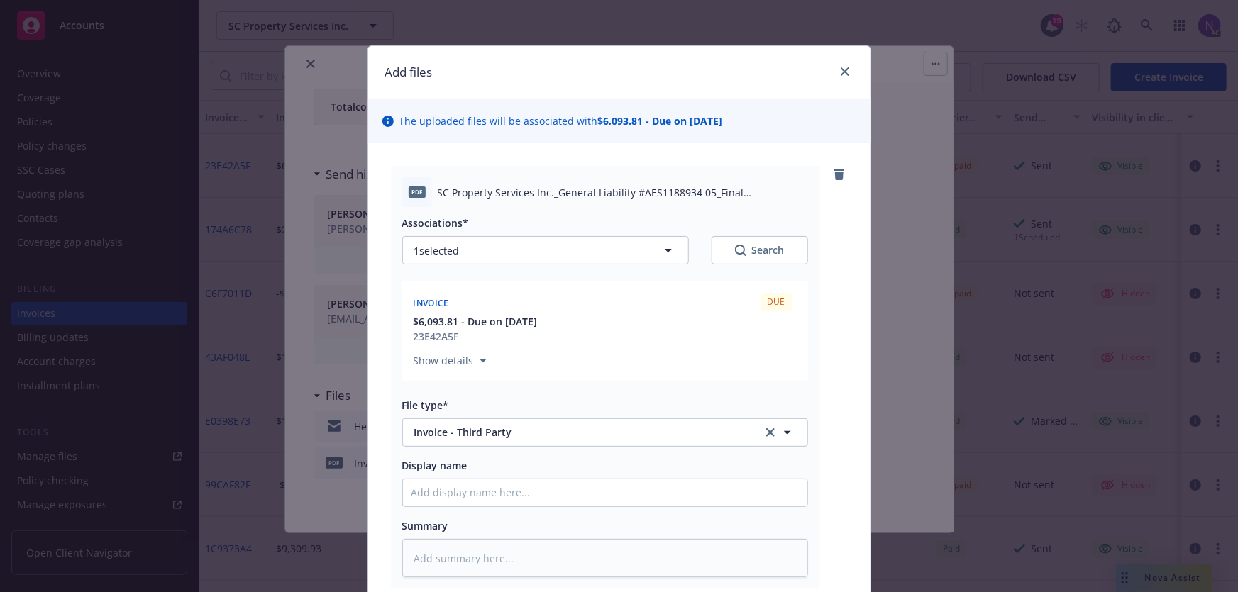
scroll to position [128, 0]
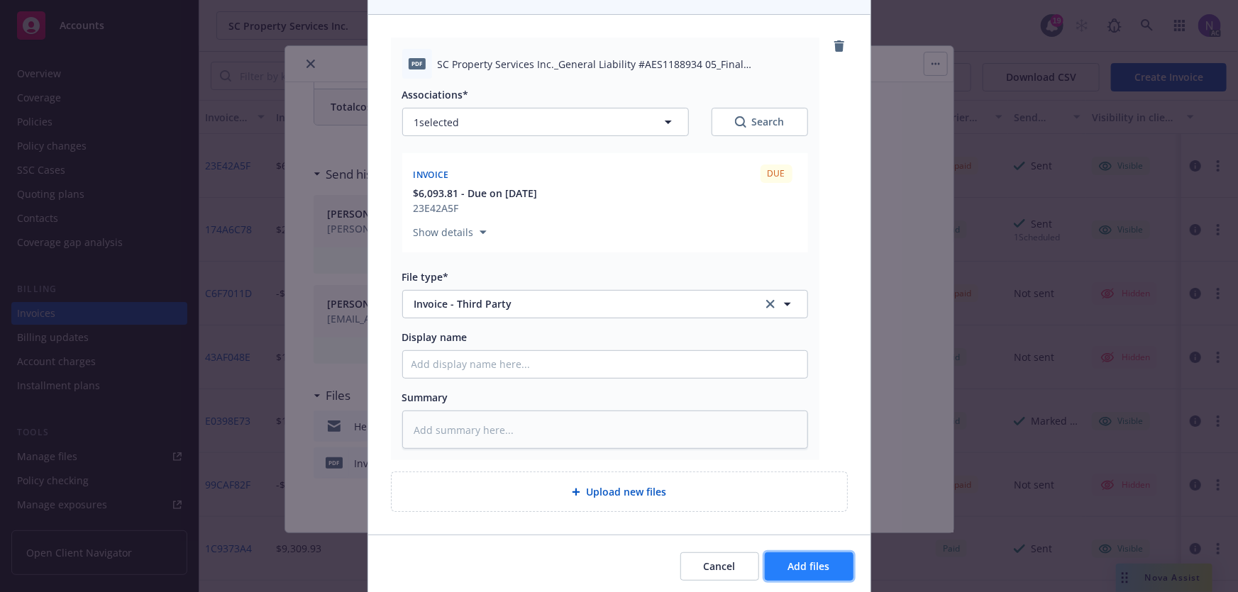
click at [817, 572] on span "Add files" at bounding box center [809, 566] width 42 height 13
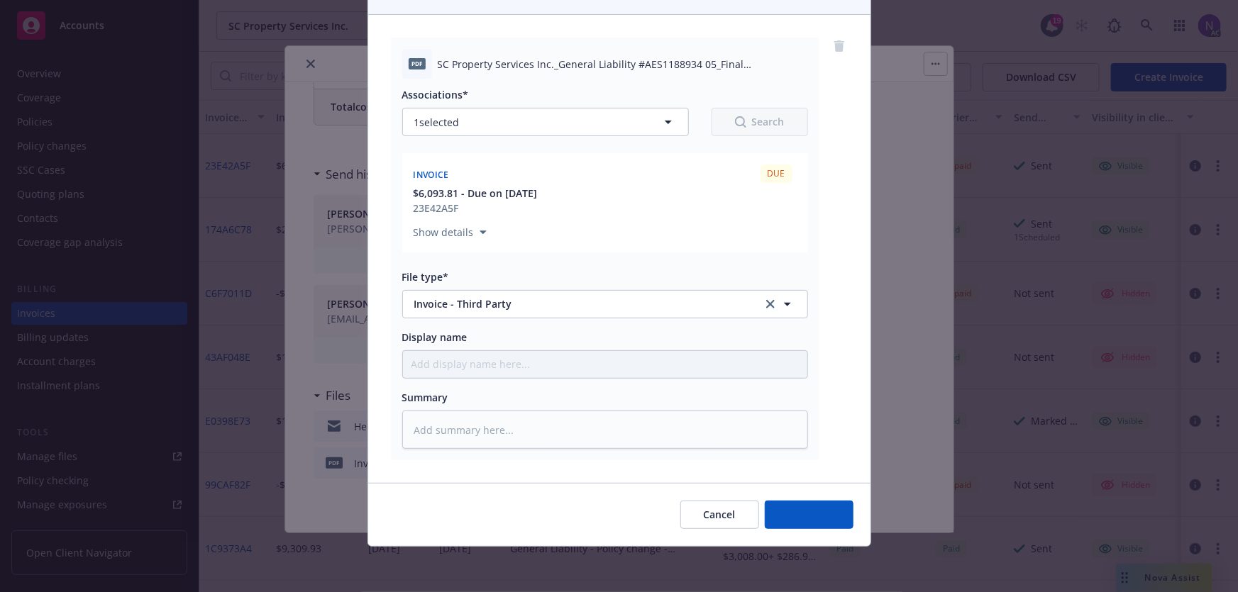
scroll to position [128, 0]
type textarea "x"
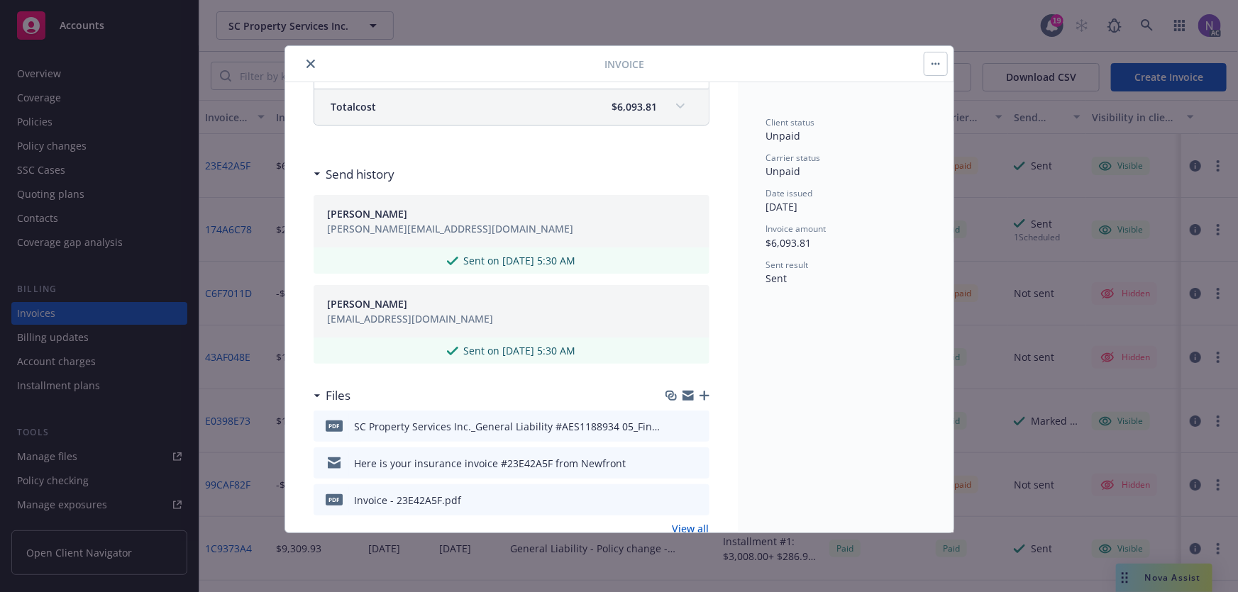
scroll to position [0, 0]
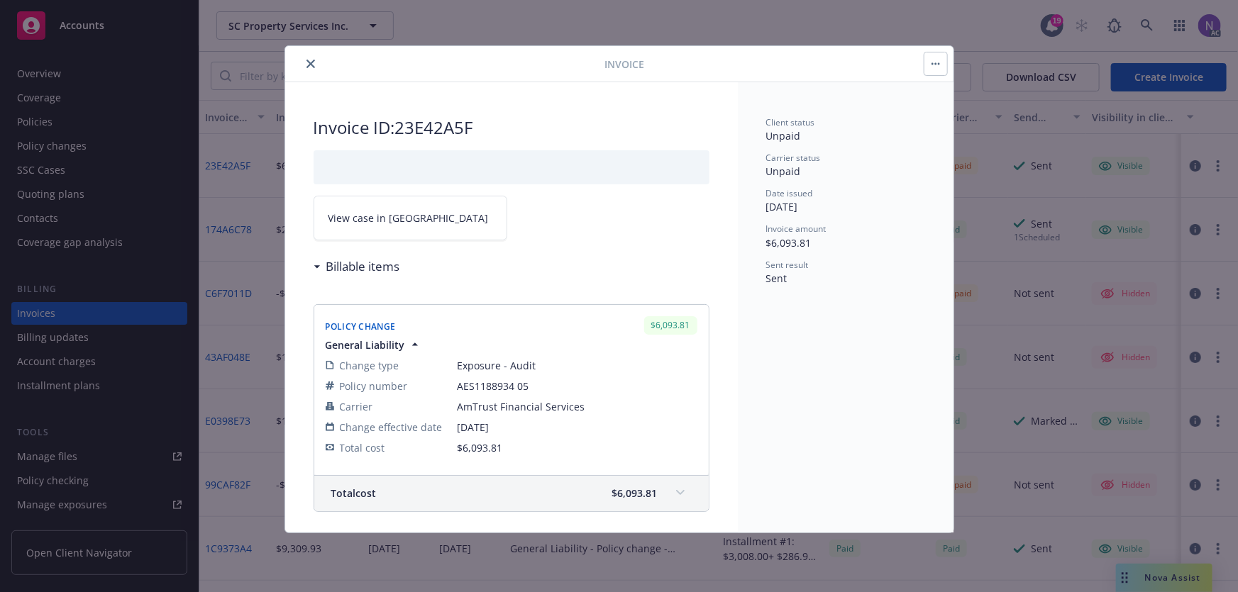
click at [416, 233] on link "View case in SSC" at bounding box center [411, 218] width 194 height 45
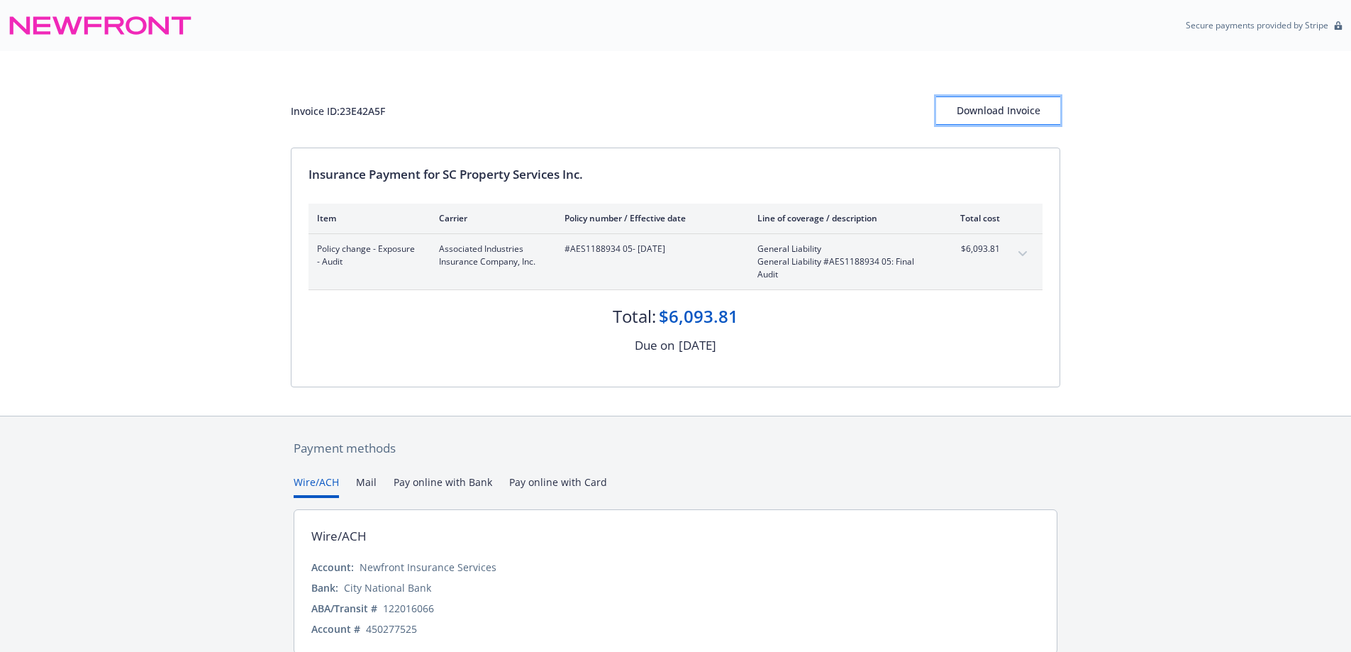
click at [990, 110] on div "Download Invoice" at bounding box center [998, 110] width 124 height 27
